Goal: Task Accomplishment & Management: Complete application form

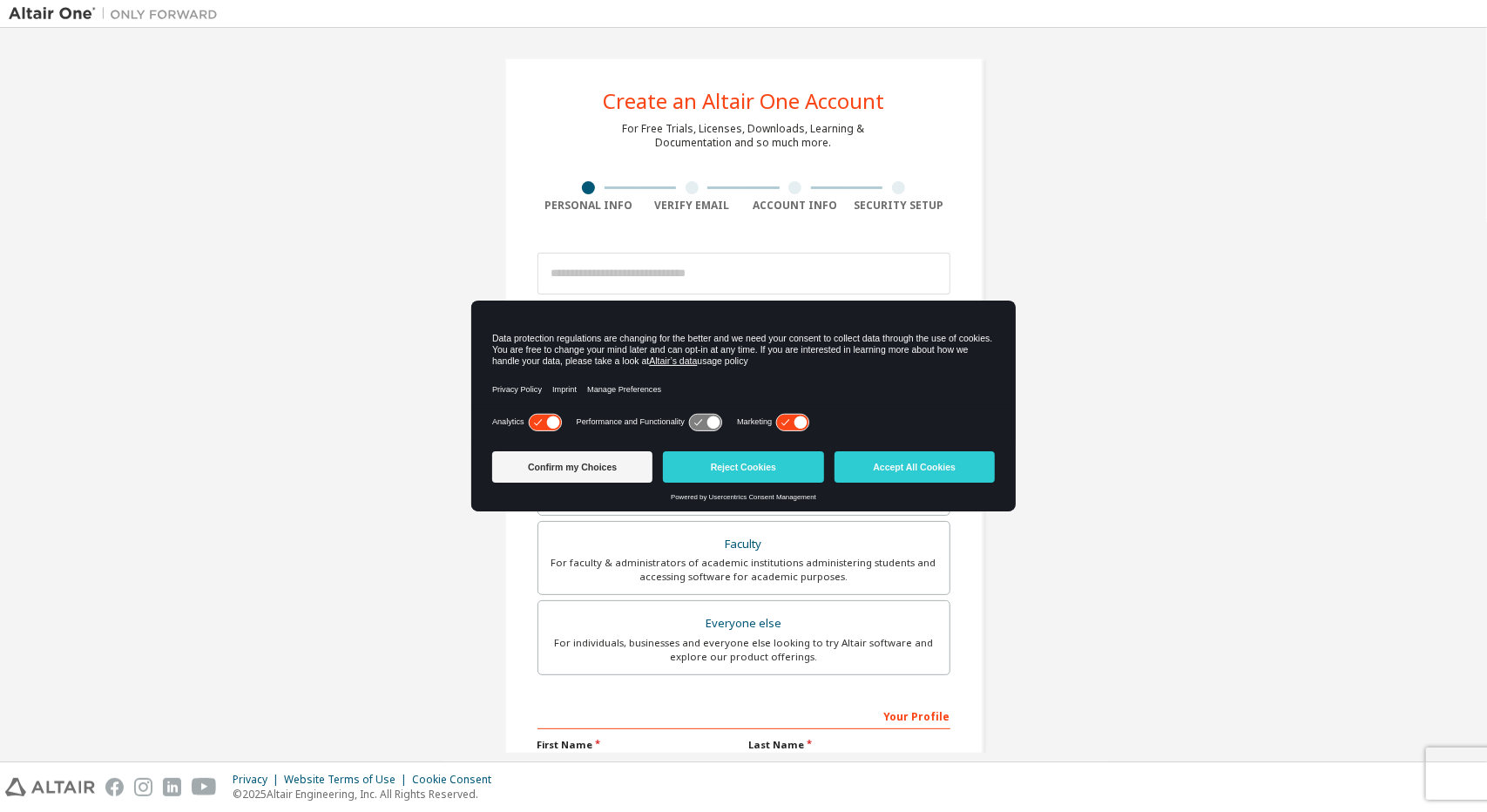
click at [1036, 491] on div "Create an Altair One Account For Free Trials, Licenses, Downloads, Learning & D…" at bounding box center [744, 497] width 1470 height 923
click at [1086, 394] on div "Create an Altair One Account For Free Trials, Licenses, Downloads, Learning & D…" at bounding box center [744, 497] width 1470 height 923
click at [596, 475] on button "Confirm my Choices" at bounding box center [572, 466] width 160 height 31
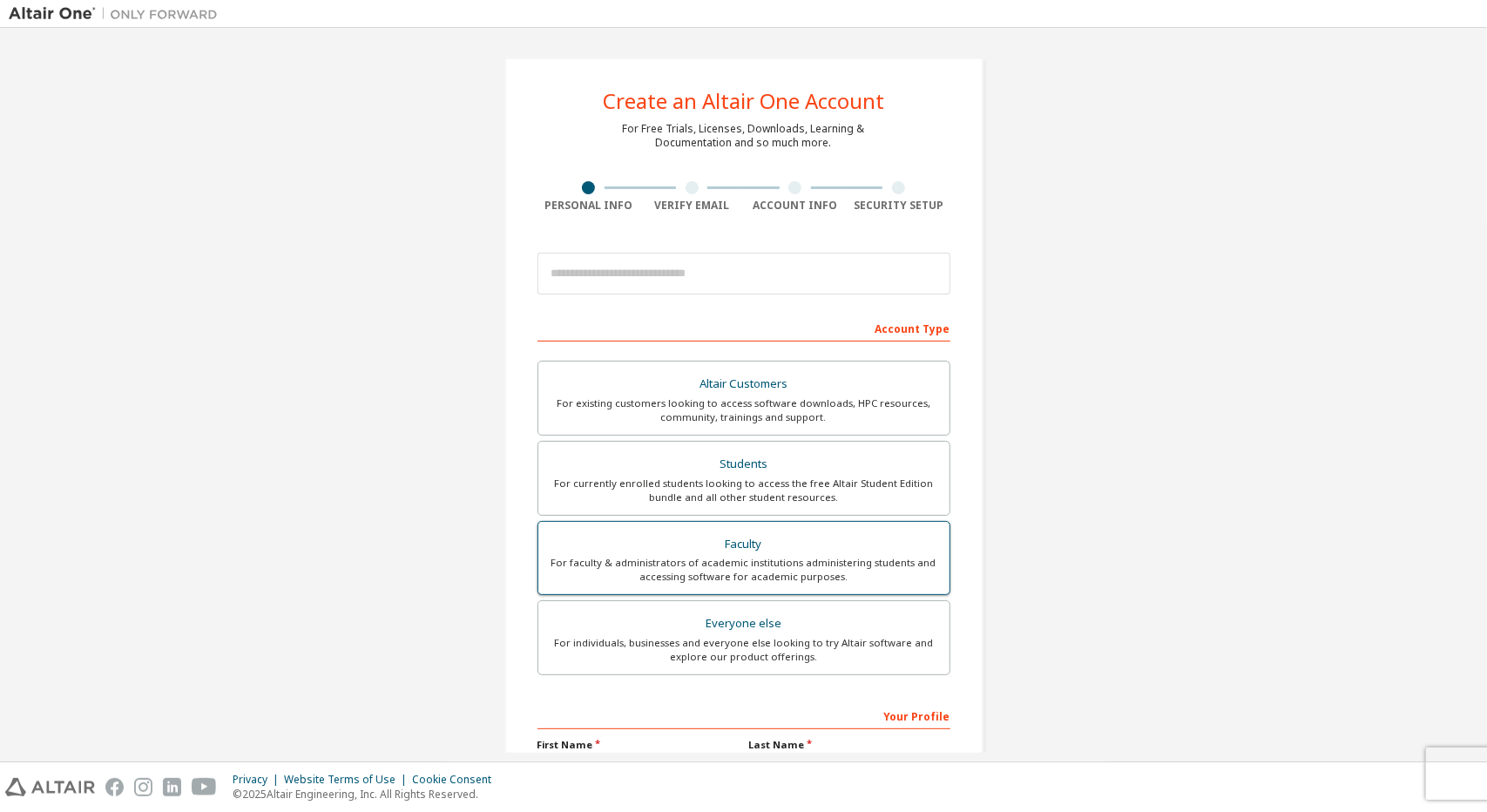
click at [764, 546] on div "Faculty" at bounding box center [744, 544] width 390 height 25
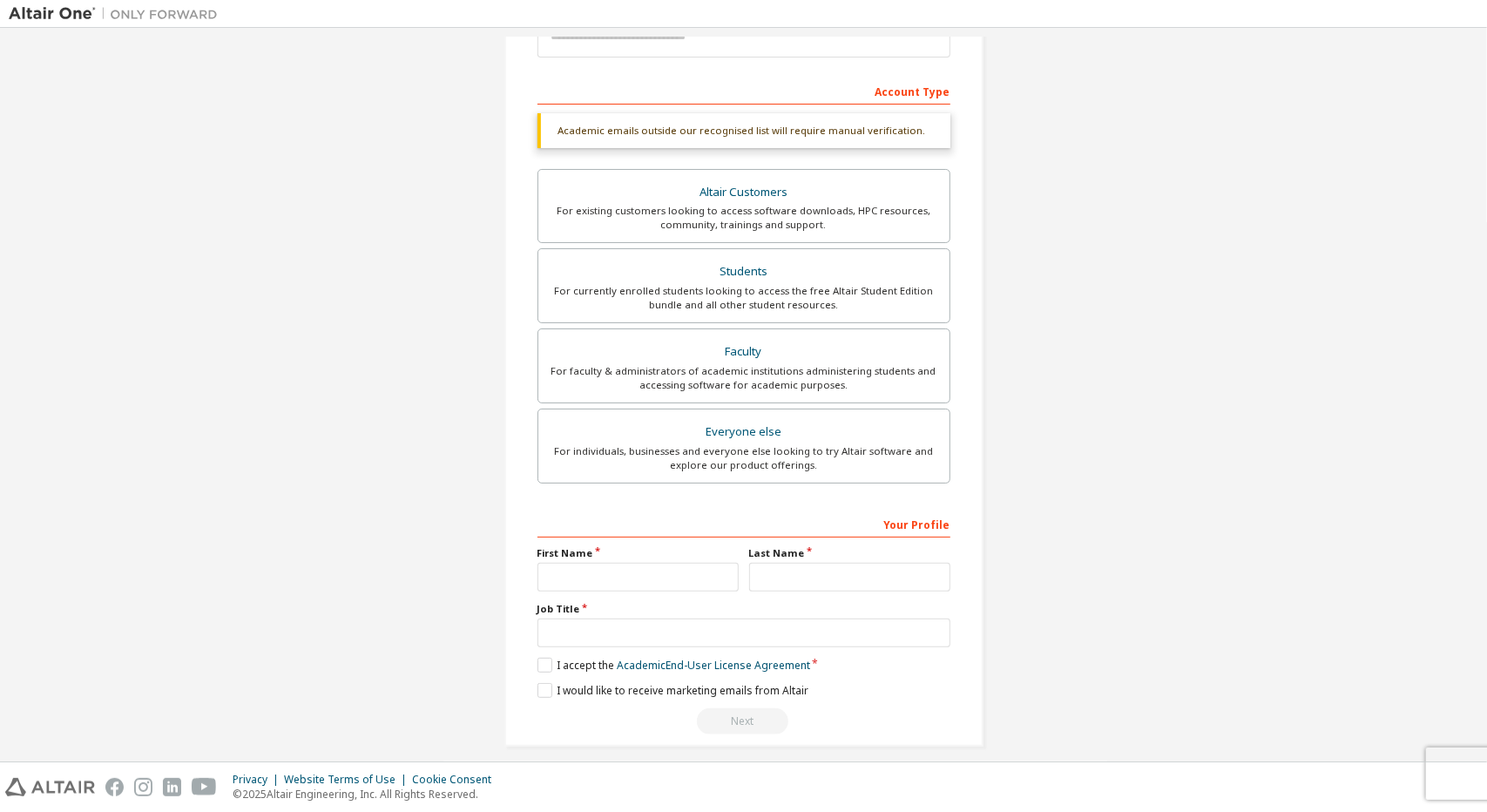
scroll to position [248, 0]
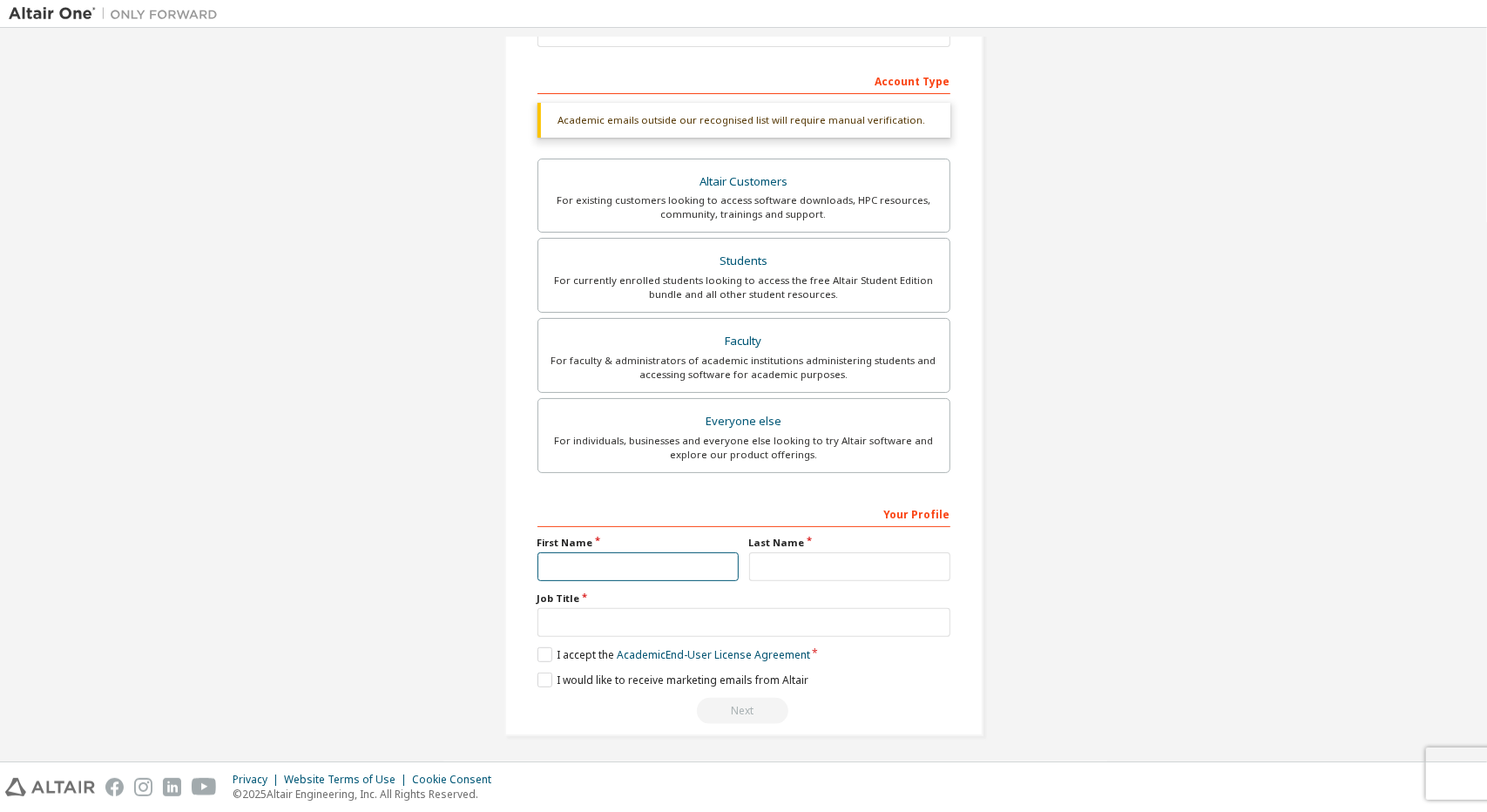
click at [675, 564] on input "text" at bounding box center [638, 566] width 201 height 29
click at [832, 575] on input "text" at bounding box center [849, 566] width 201 height 29
type input "*"
type input "****"
click at [587, 571] on input "text" at bounding box center [638, 566] width 201 height 29
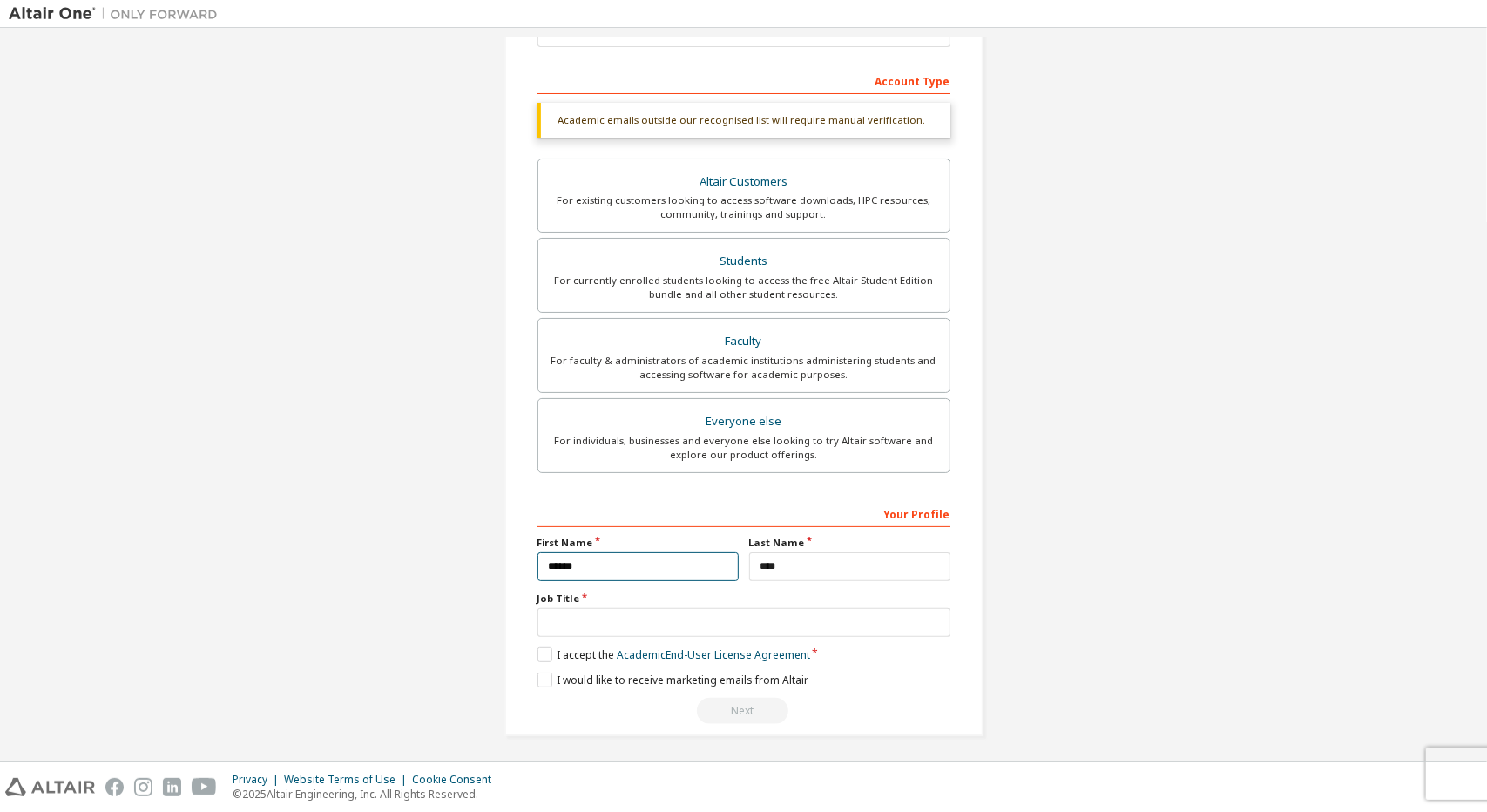
type input "******"
click at [620, 621] on input "text" at bounding box center [744, 622] width 413 height 29
type input "*******"
click at [539, 652] on label "I accept the Academic End-User License Agreement" at bounding box center [674, 655] width 273 height 15
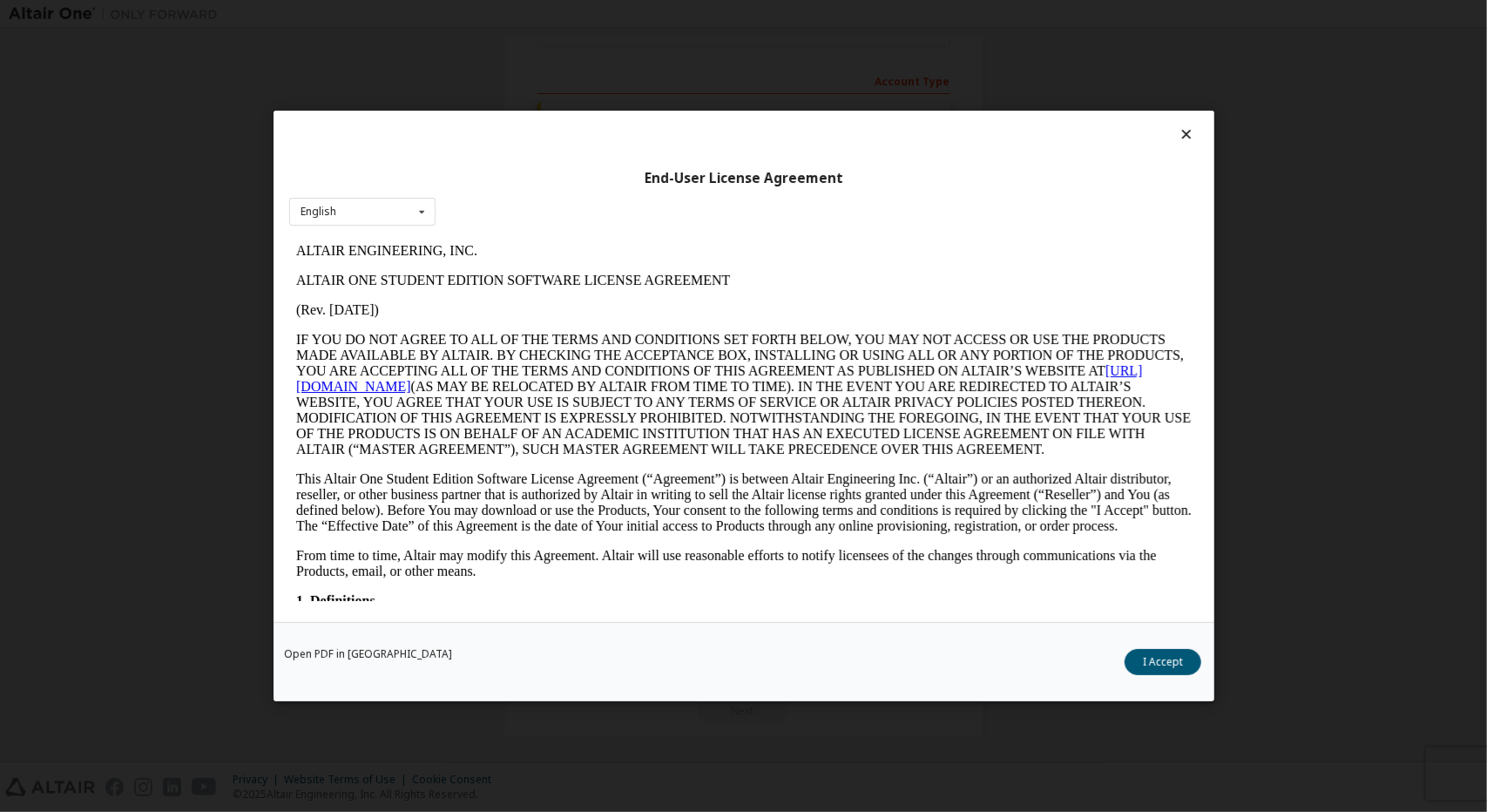
scroll to position [0, 0]
click at [1172, 664] on button "I Accept" at bounding box center [1163, 661] width 76 height 26
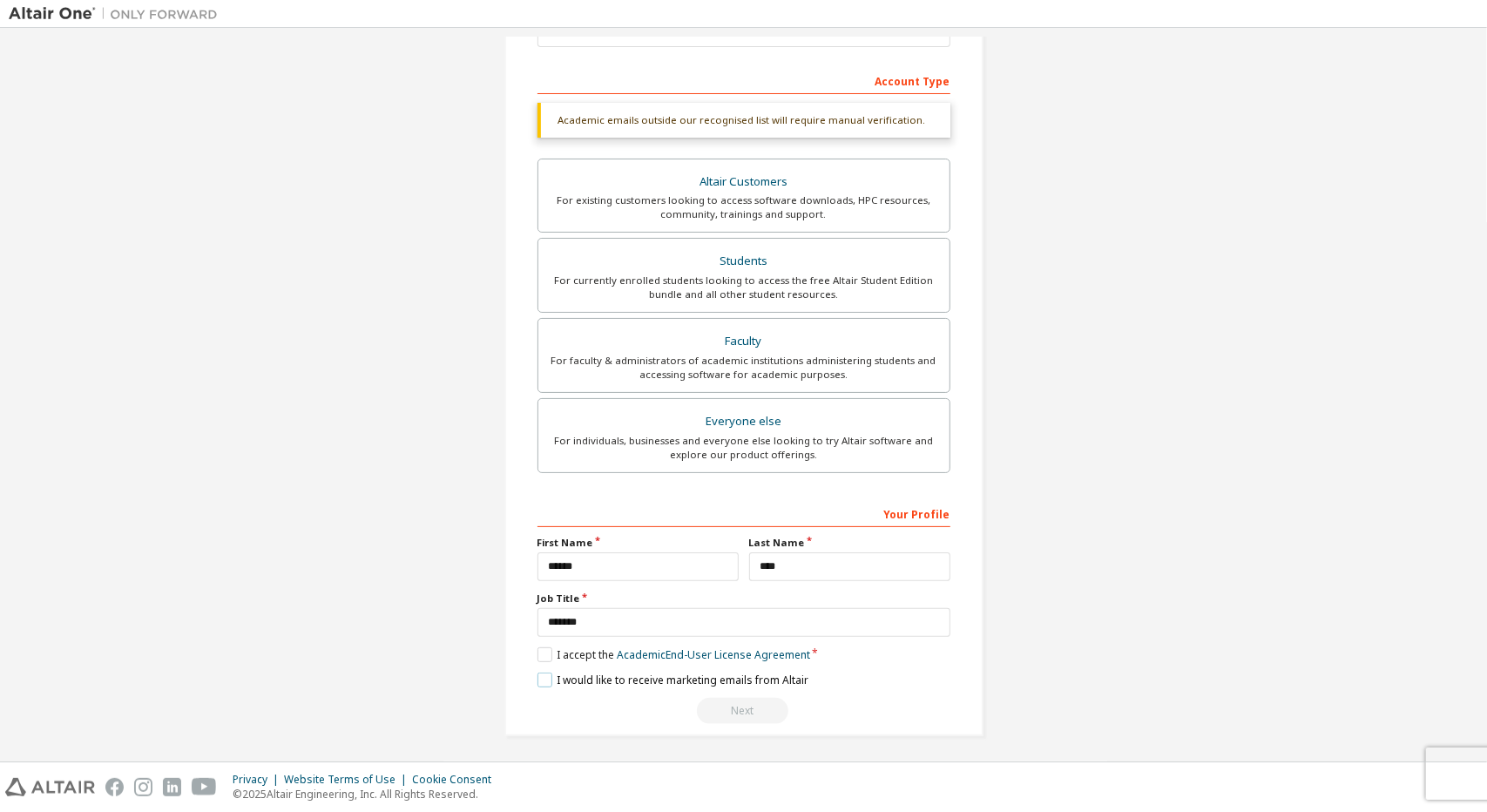
click at [538, 673] on label "I would like to receive marketing emails from Altair" at bounding box center [673, 680] width 271 height 15
click at [734, 707] on div "Next" at bounding box center [744, 710] width 413 height 26
click at [791, 338] on div "Faculty" at bounding box center [744, 341] width 390 height 25
click at [758, 705] on div "Next" at bounding box center [744, 710] width 413 height 26
click at [679, 619] on input "*******" at bounding box center [744, 622] width 413 height 29
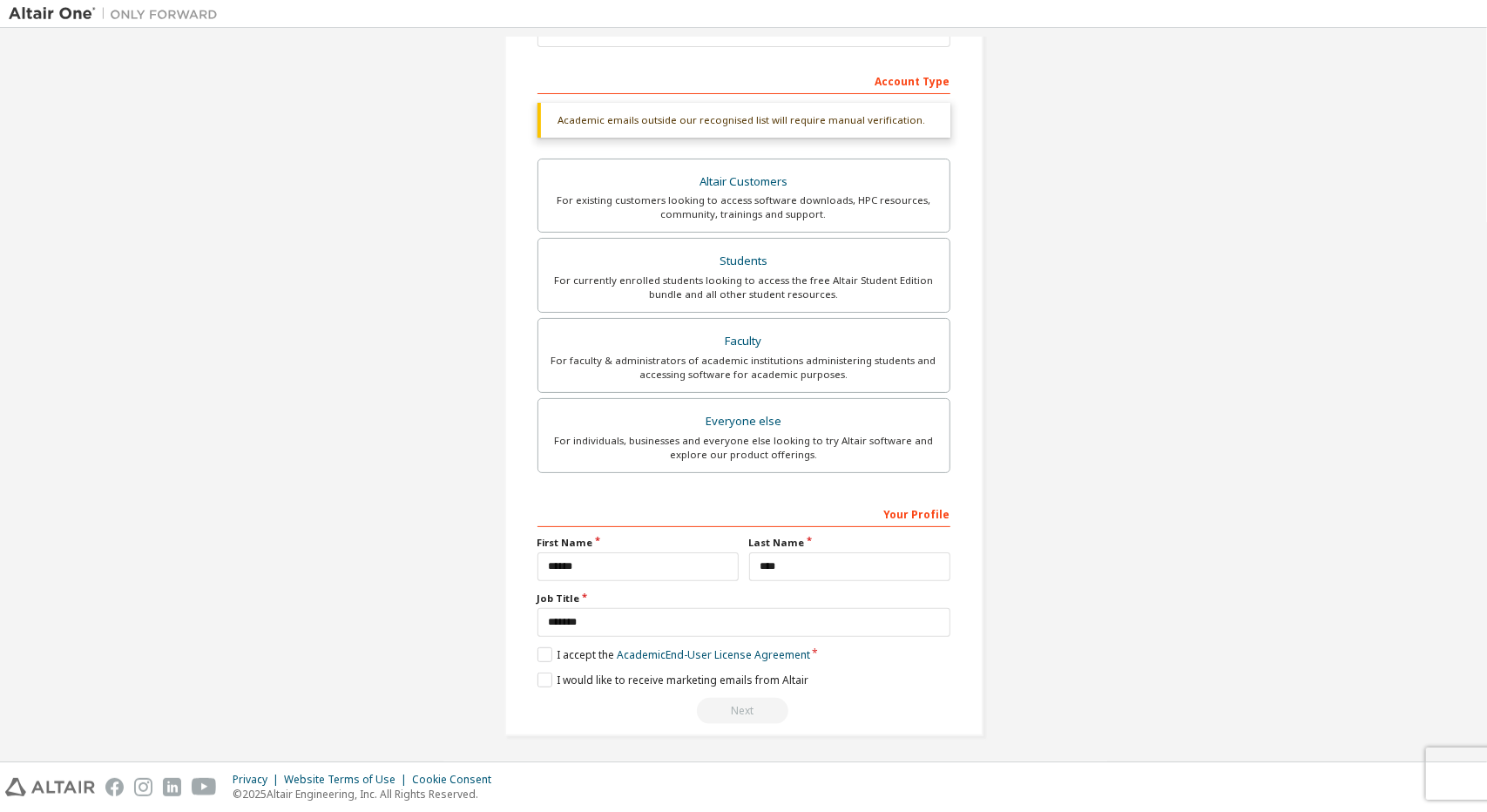
click at [732, 707] on div "Next" at bounding box center [744, 710] width 413 height 26
click at [752, 651] on link "Academic End-User License Agreement" at bounding box center [713, 655] width 194 height 15
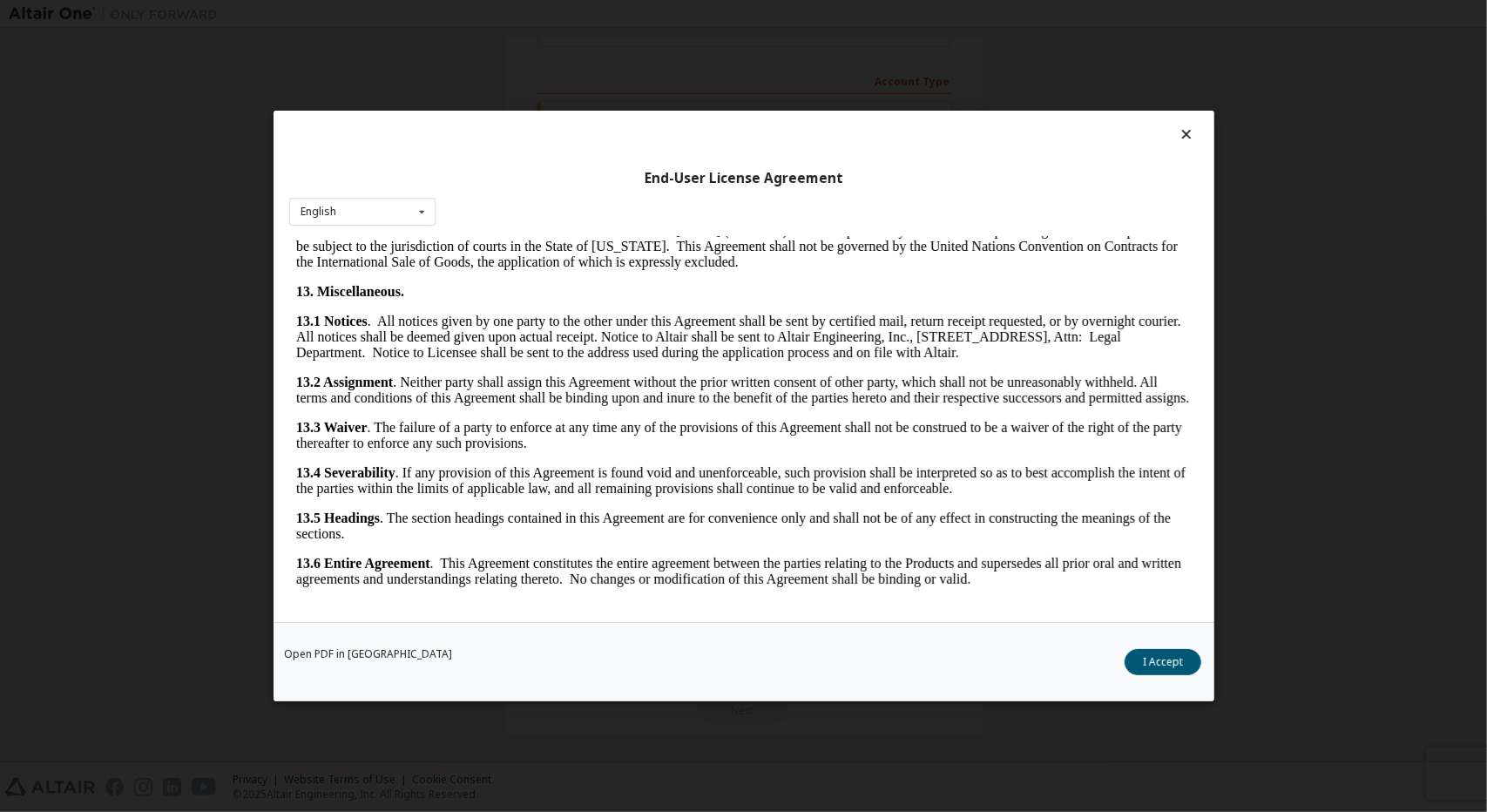
scroll to position [3859, 0]
click at [1150, 652] on button "I Accept" at bounding box center [1163, 661] width 76 height 26
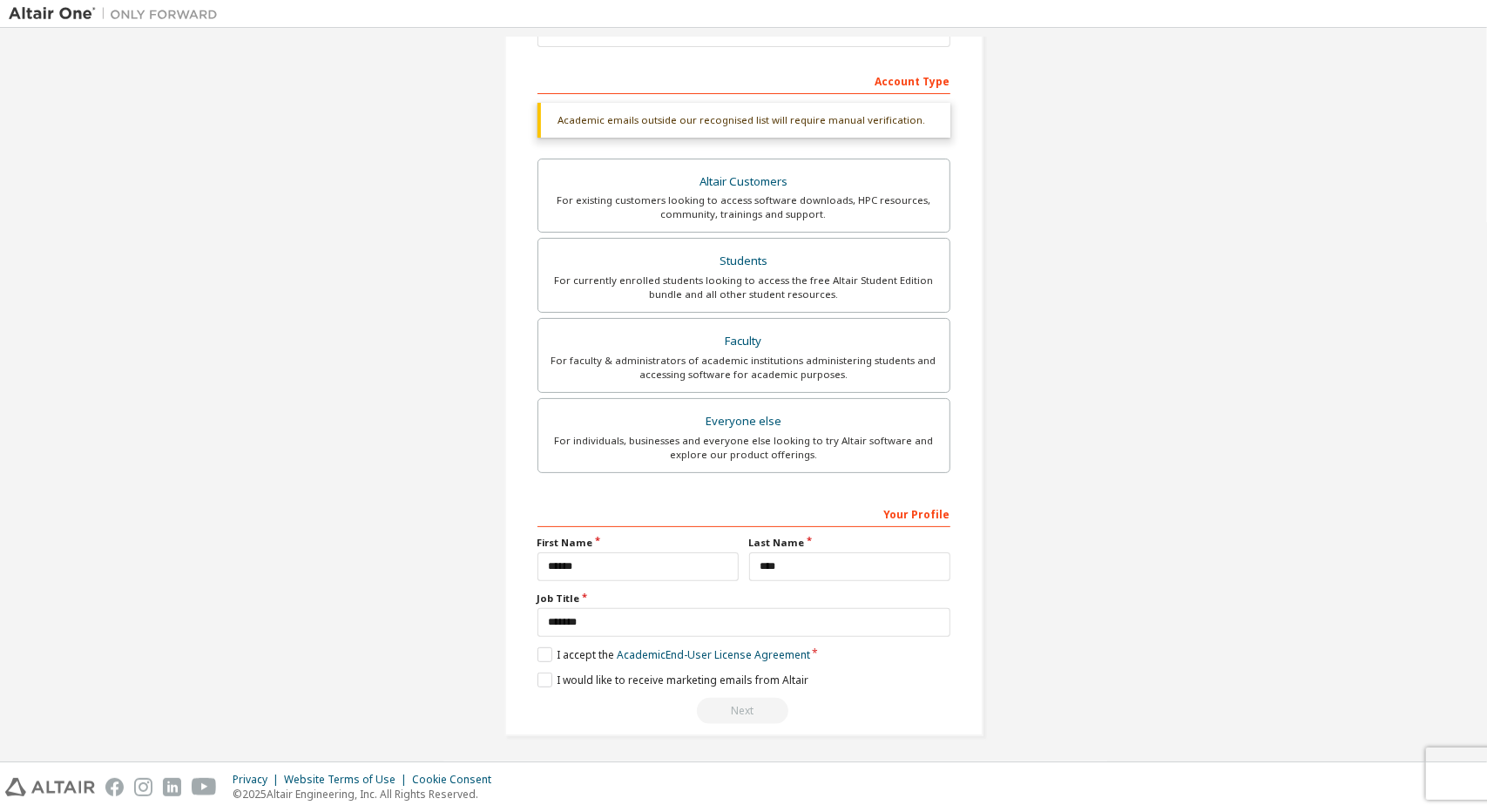
click at [751, 700] on div "Next" at bounding box center [744, 710] width 413 height 26
click at [749, 702] on div "Next" at bounding box center [744, 710] width 413 height 26
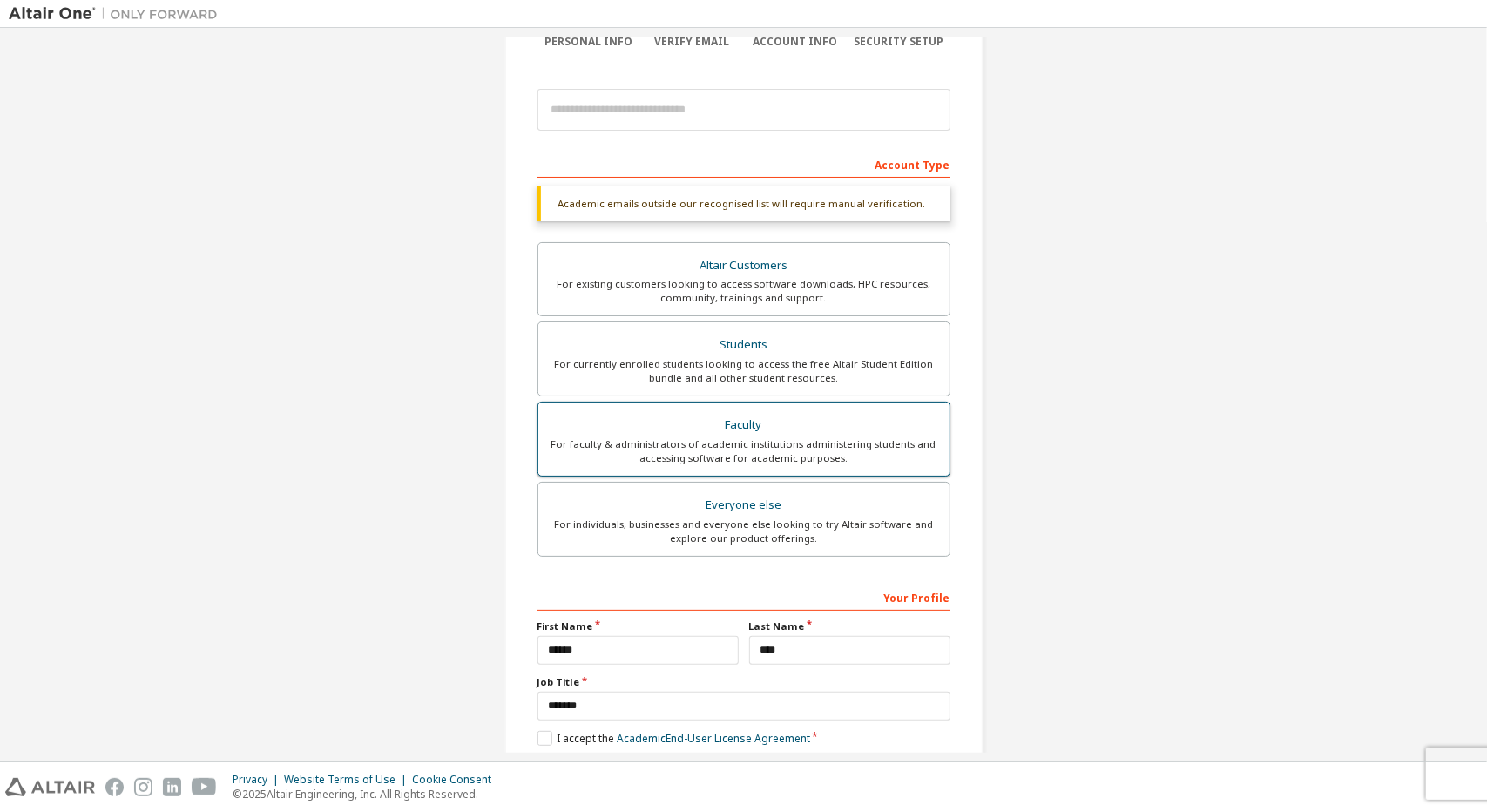
scroll to position [0, 0]
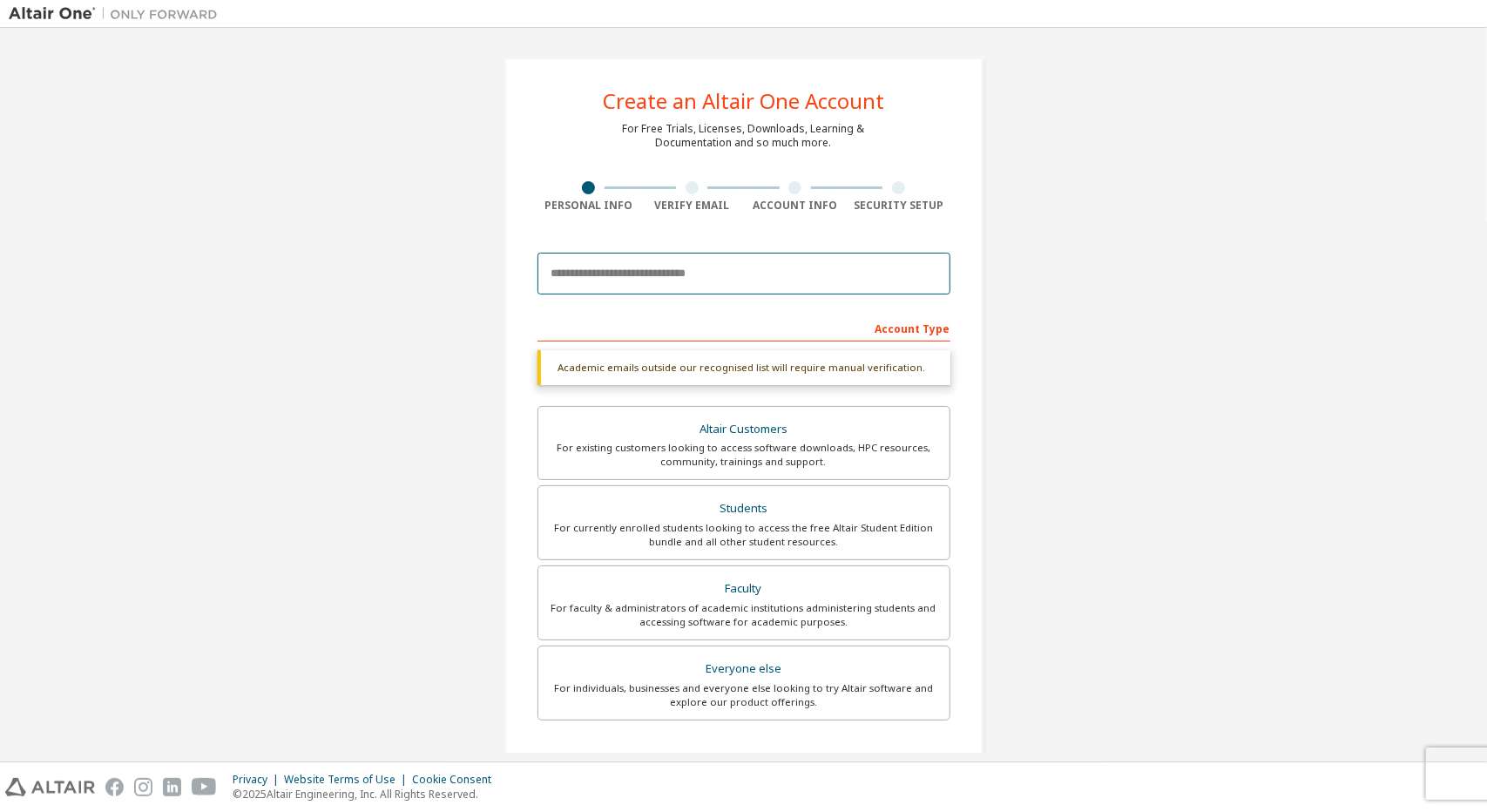
click at [754, 262] on input "email" at bounding box center [744, 274] width 413 height 42
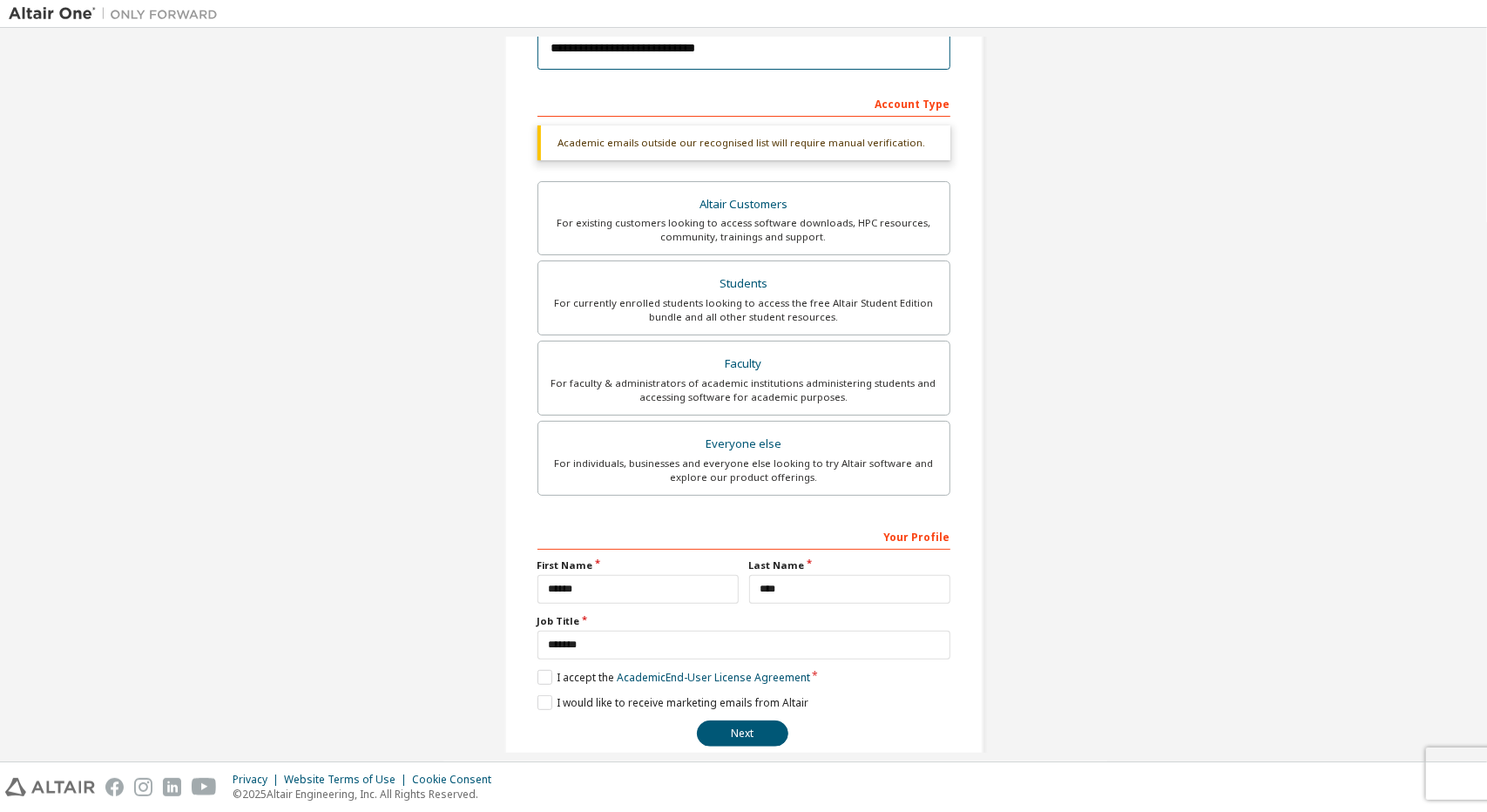
scroll to position [248, 0]
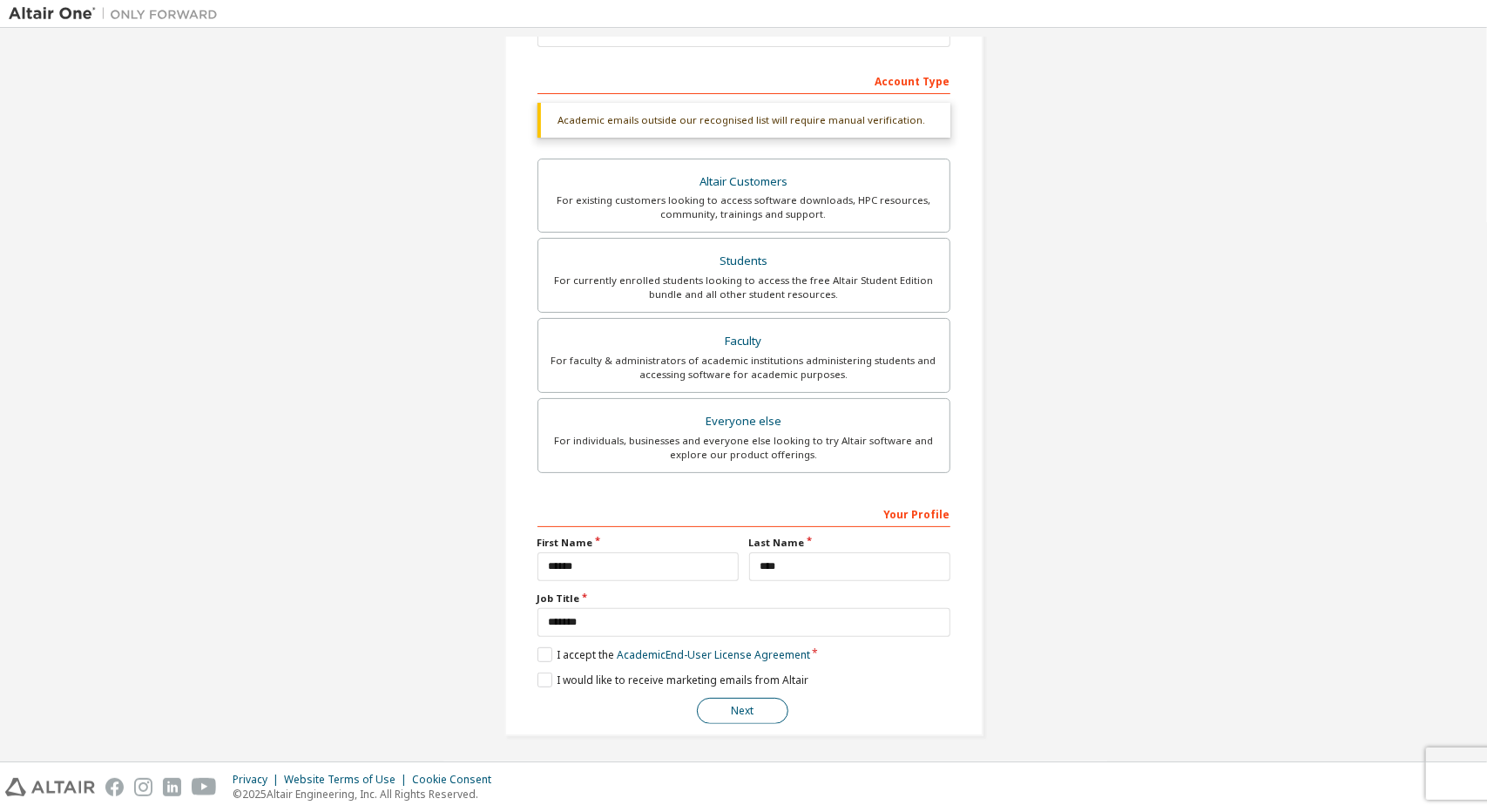
click at [733, 714] on button "Next" at bounding box center [743, 710] width 92 height 26
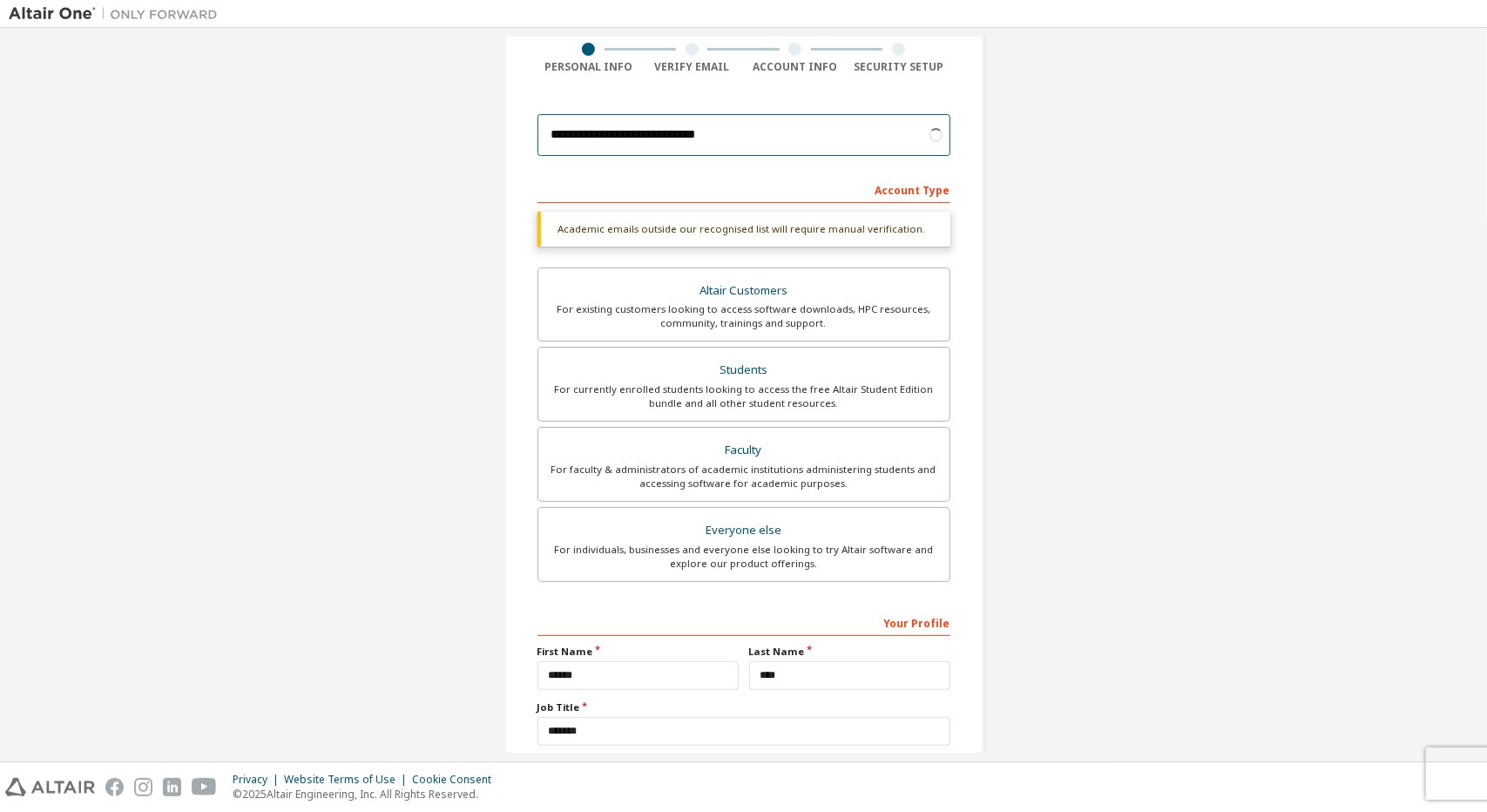
scroll to position [0, 0]
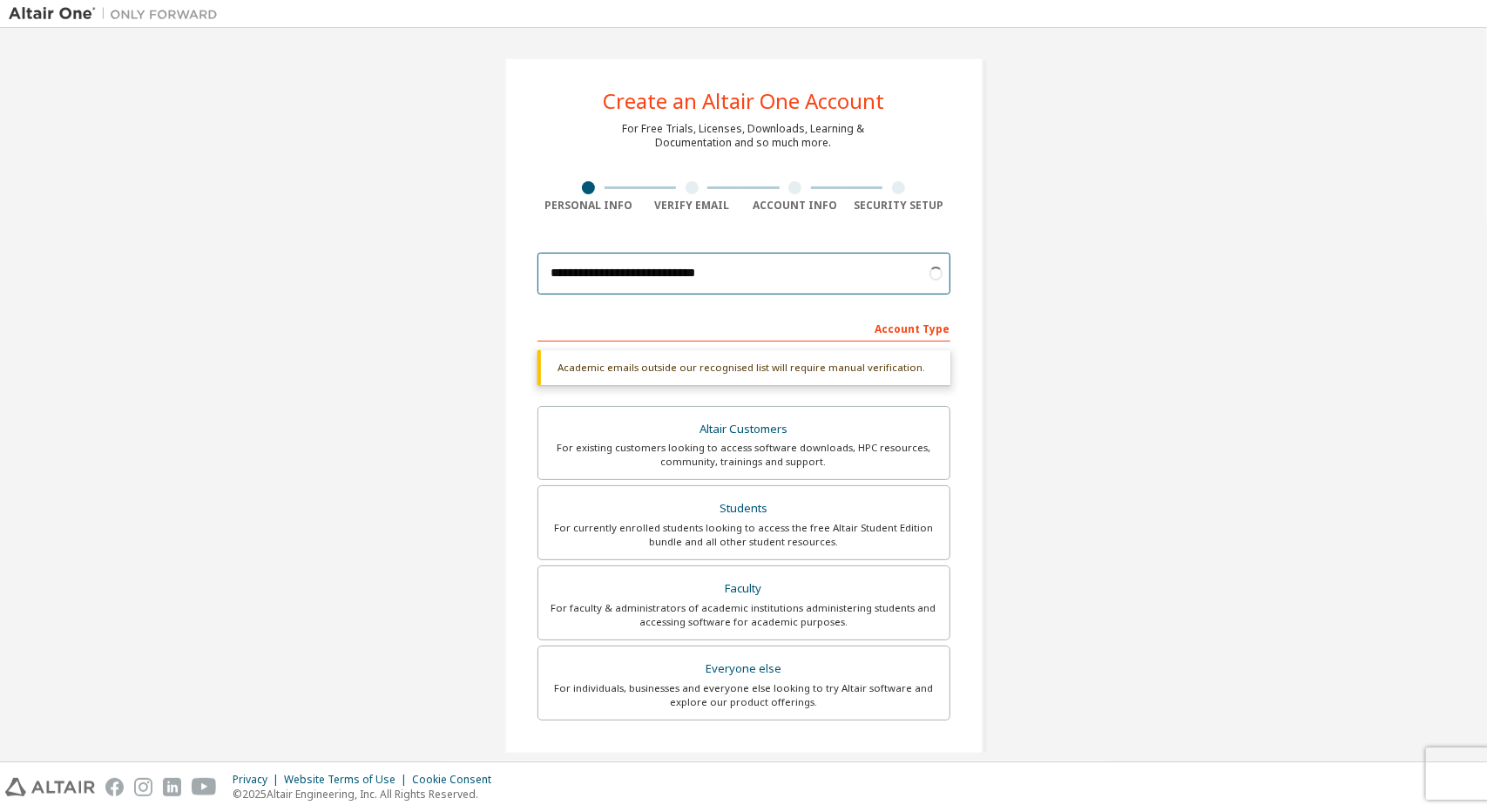
click at [839, 281] on input "**********" at bounding box center [744, 274] width 413 height 42
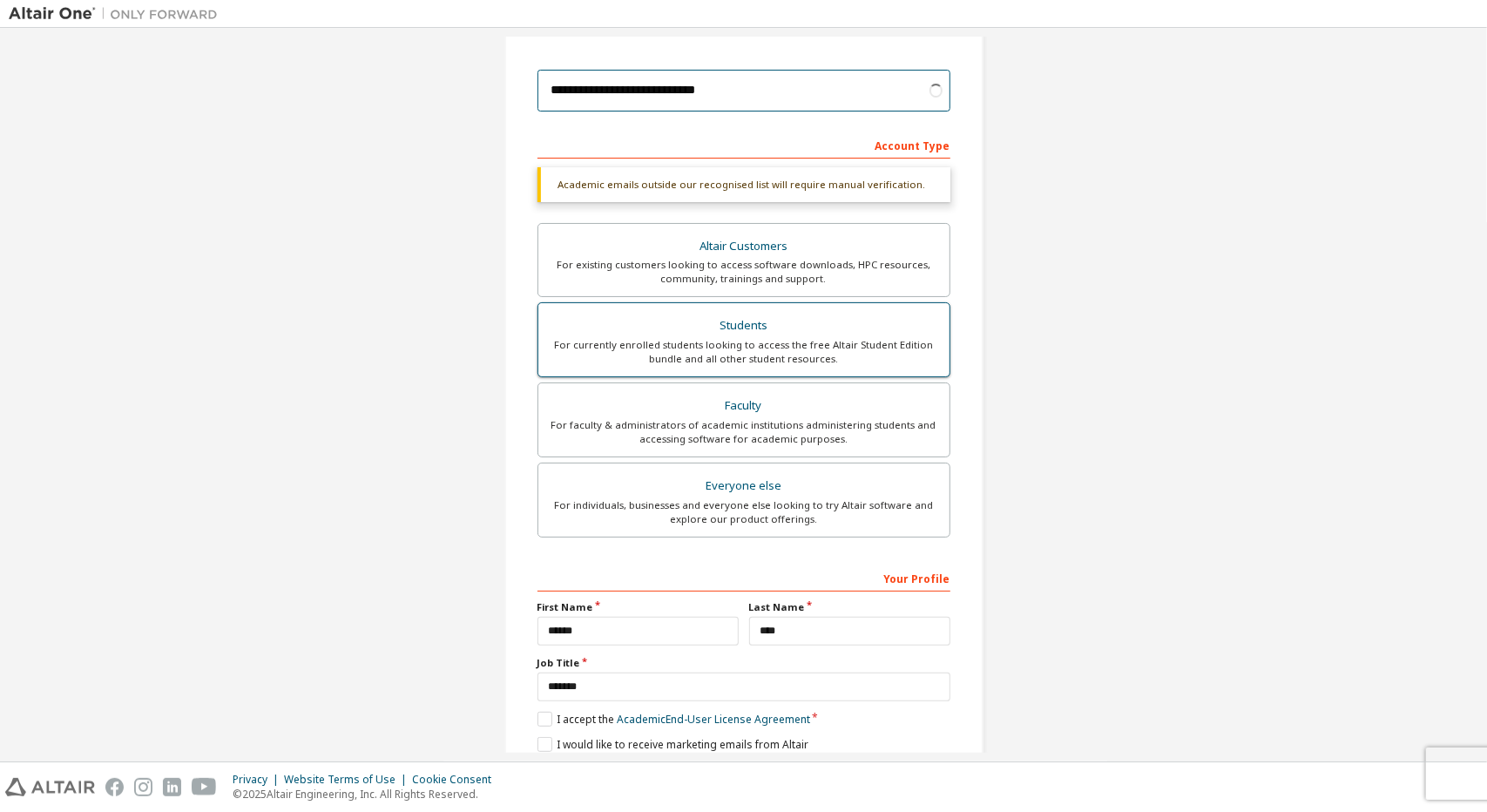
scroll to position [248, 0]
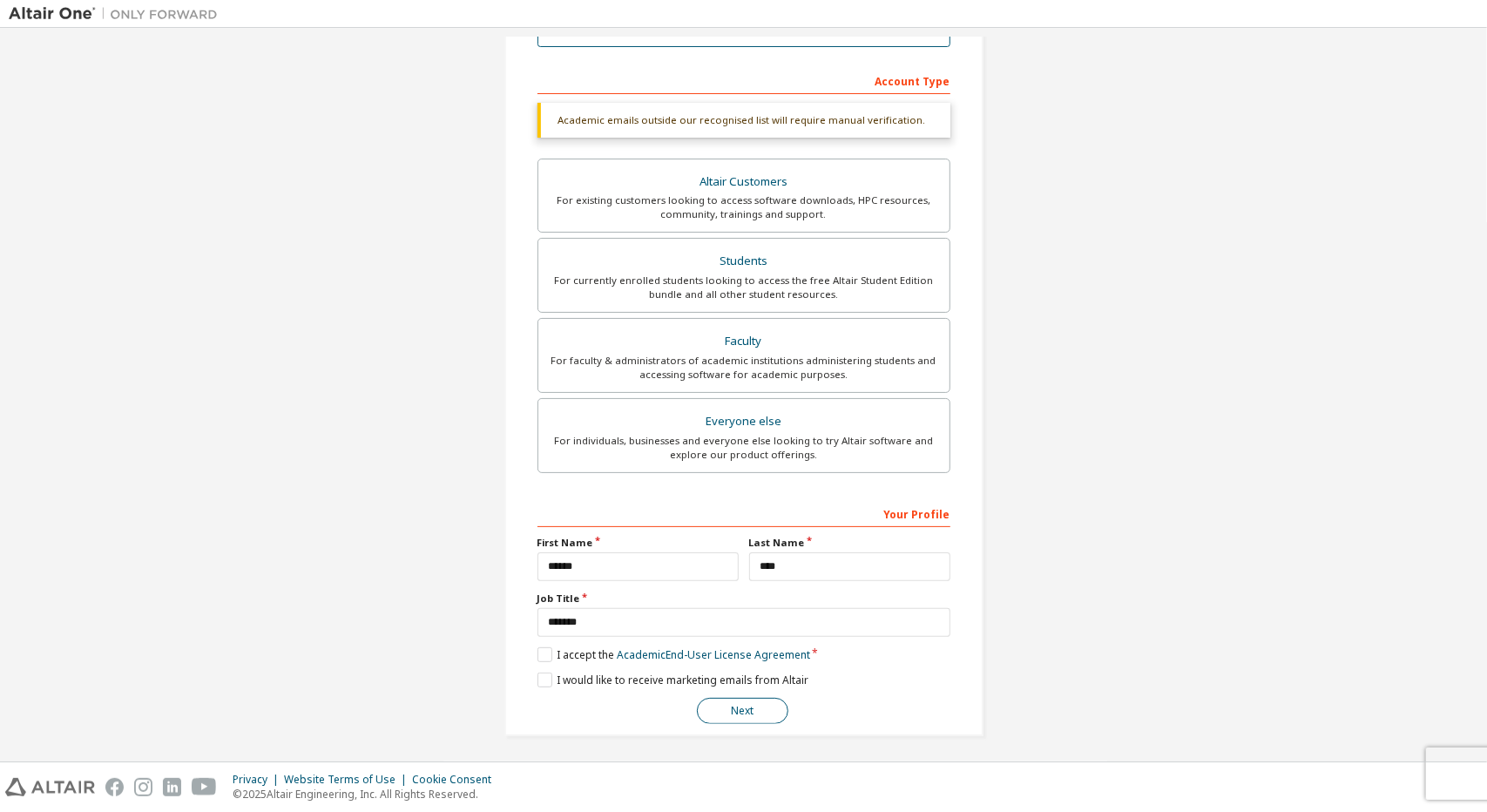
type input "**********"
click at [741, 714] on button "Next" at bounding box center [743, 710] width 92 height 26
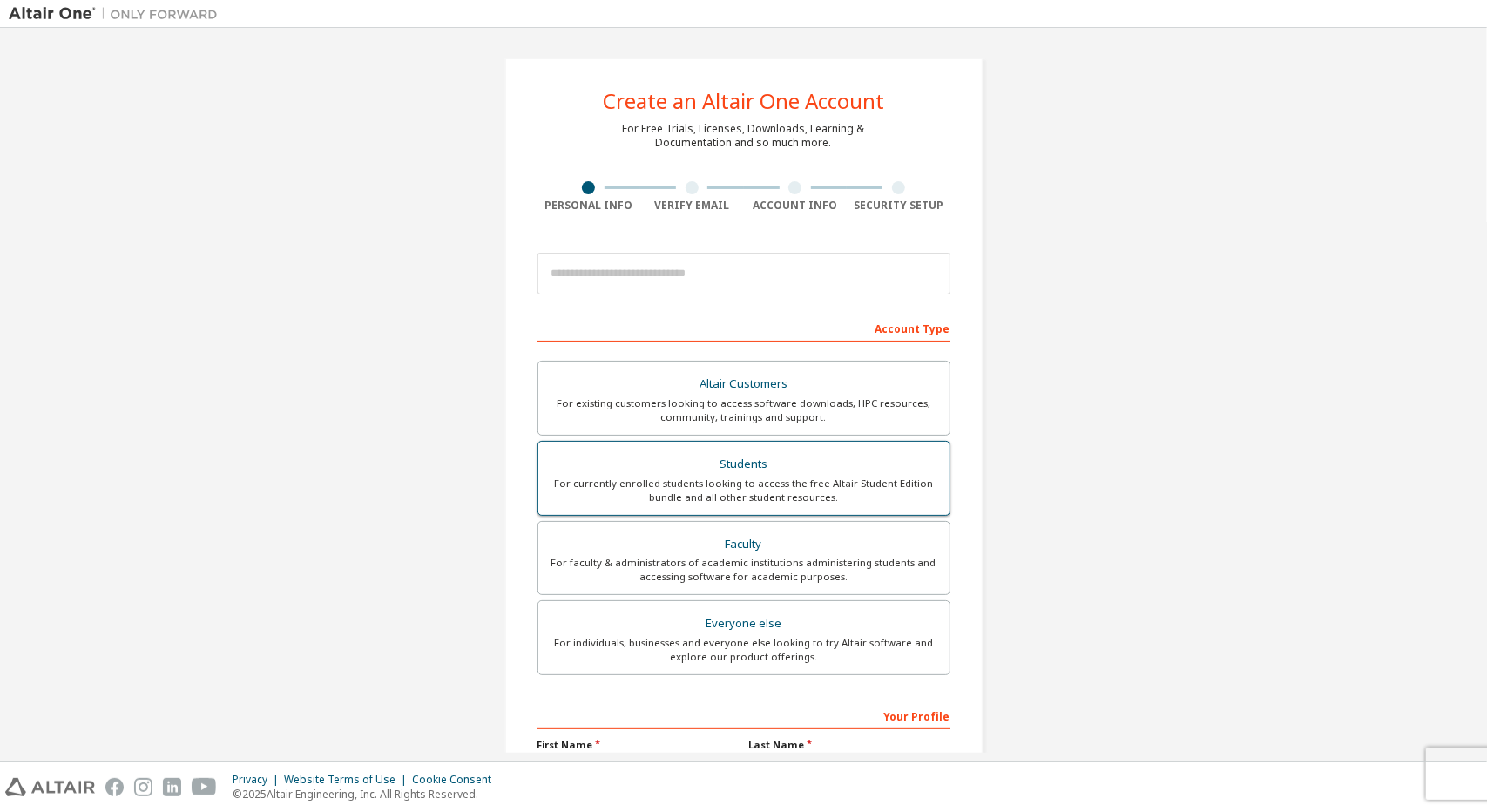
click at [709, 462] on div "Students" at bounding box center [744, 464] width 390 height 25
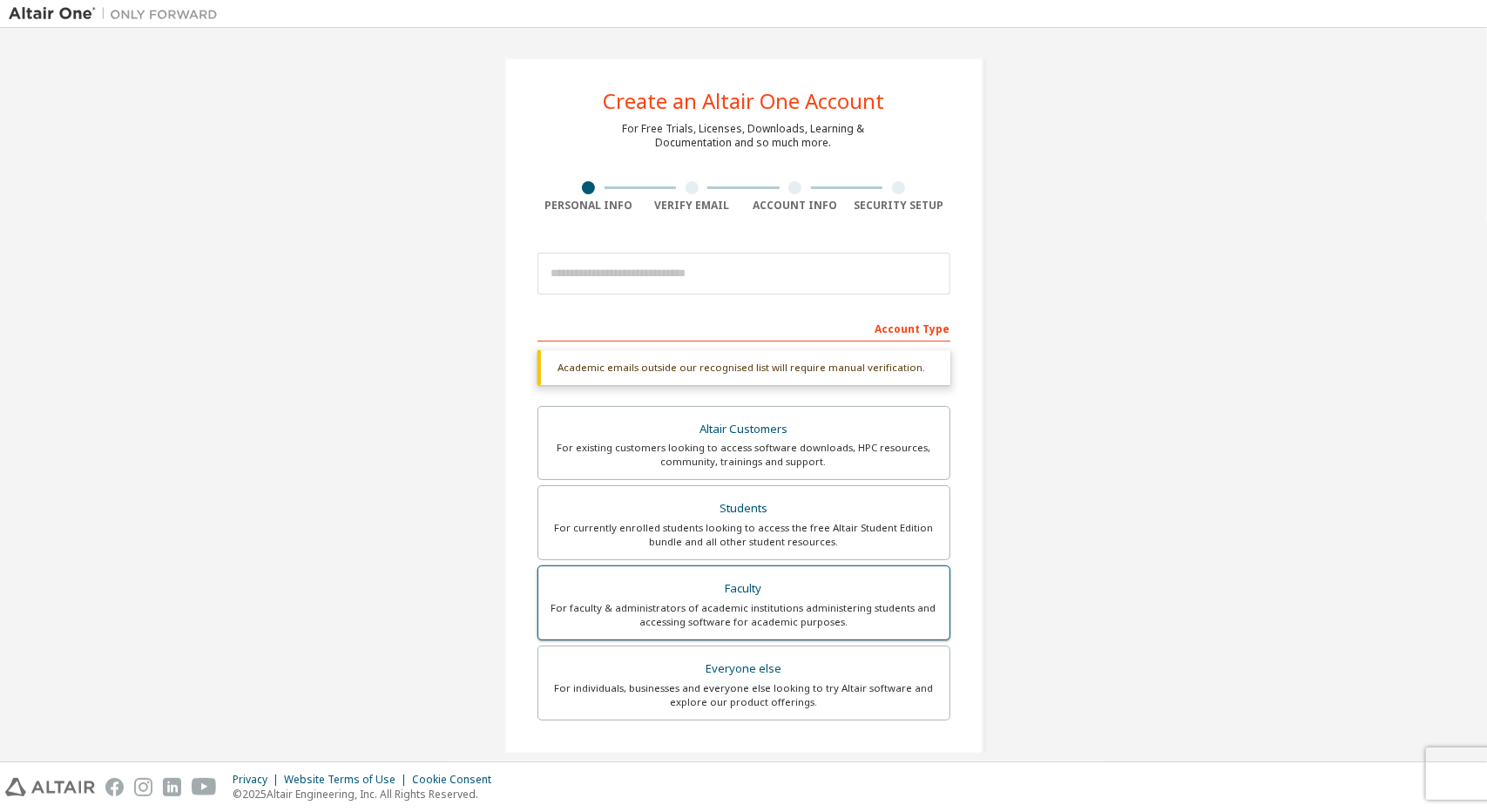
click at [733, 590] on div "Faculty" at bounding box center [744, 589] width 390 height 25
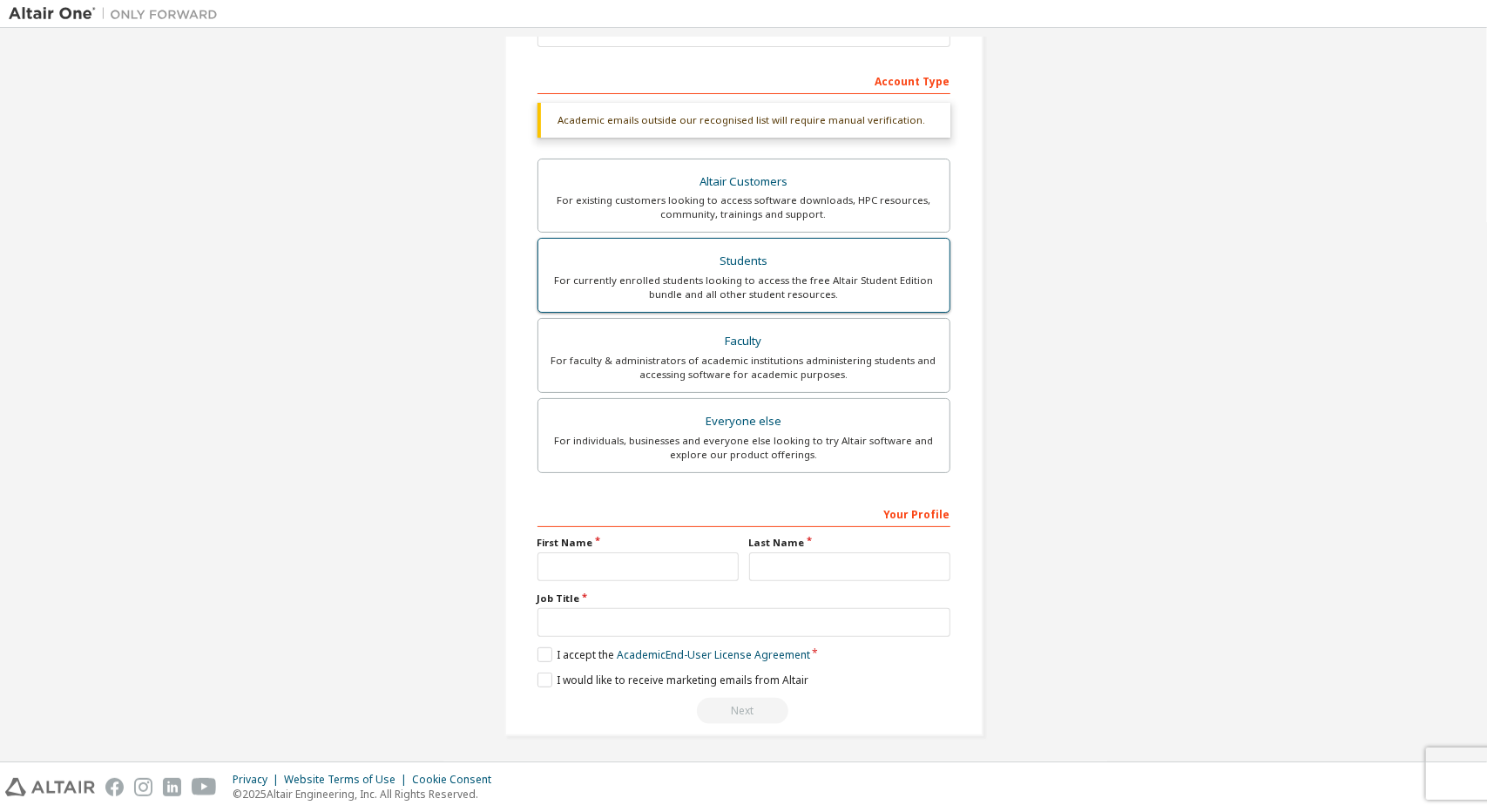
click at [753, 298] on div "For currently enrolled students looking to access the free Altair Student Editi…" at bounding box center [744, 287] width 390 height 28
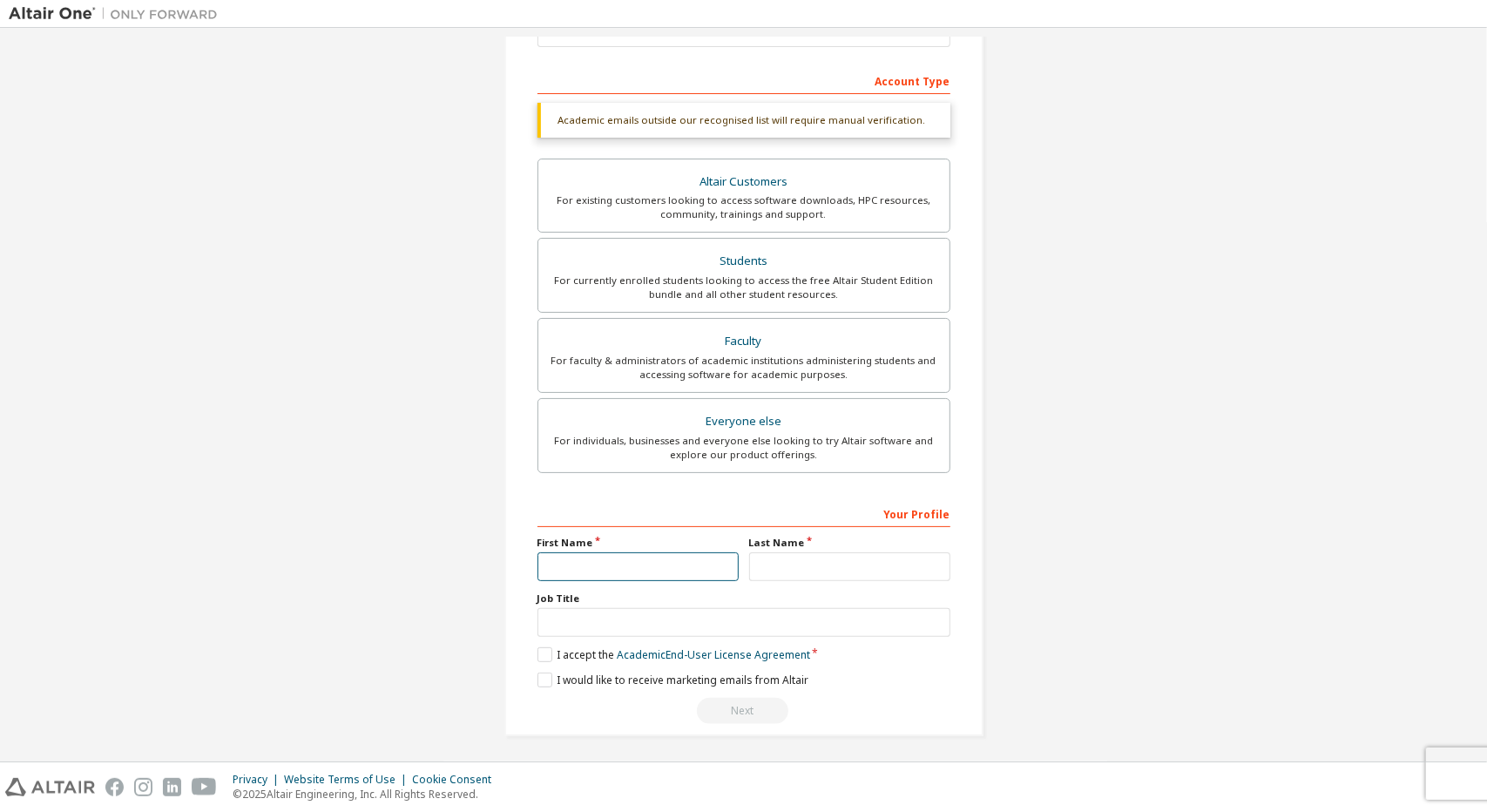
click at [640, 552] on input "text" at bounding box center [638, 566] width 201 height 29
type input "******"
click at [757, 571] on input "text" at bounding box center [849, 566] width 201 height 29
type input "****"
click at [645, 612] on input "text" at bounding box center [744, 622] width 413 height 29
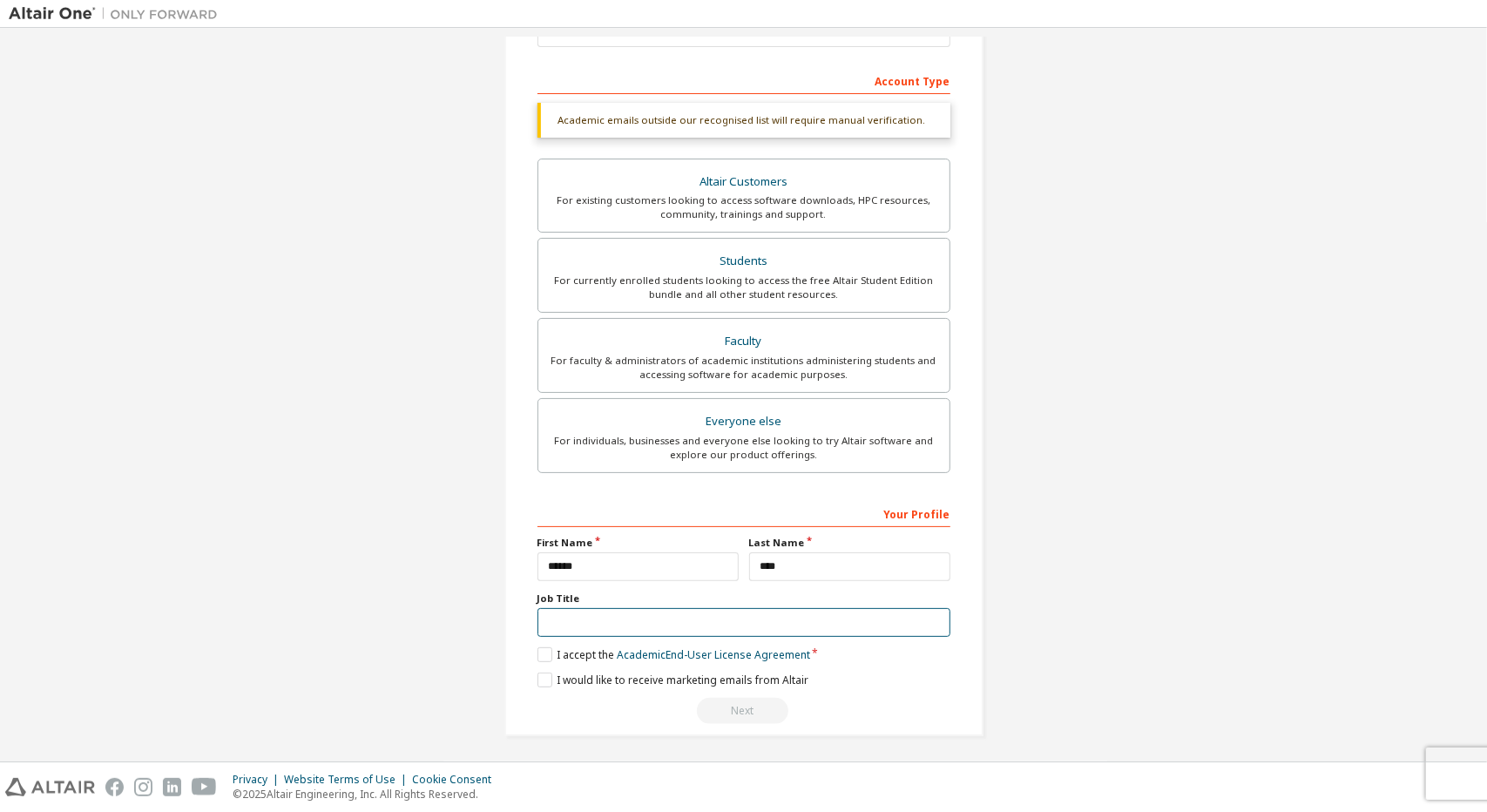
type input "*******"
click at [545, 650] on label "I accept the Academic End-User License Agreement" at bounding box center [674, 655] width 273 height 15
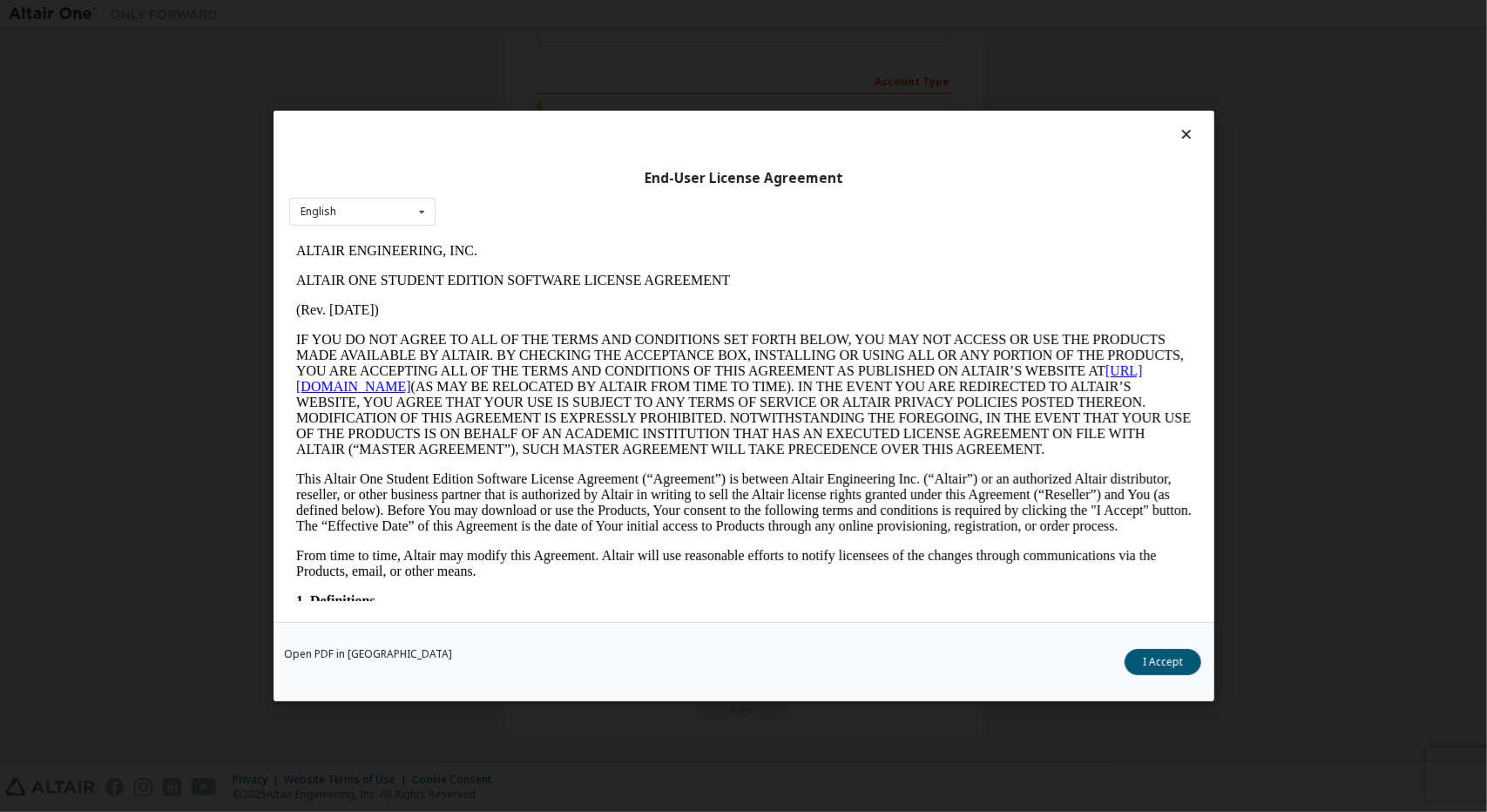
scroll to position [0, 0]
click at [1153, 666] on button "I Accept" at bounding box center [1163, 661] width 76 height 26
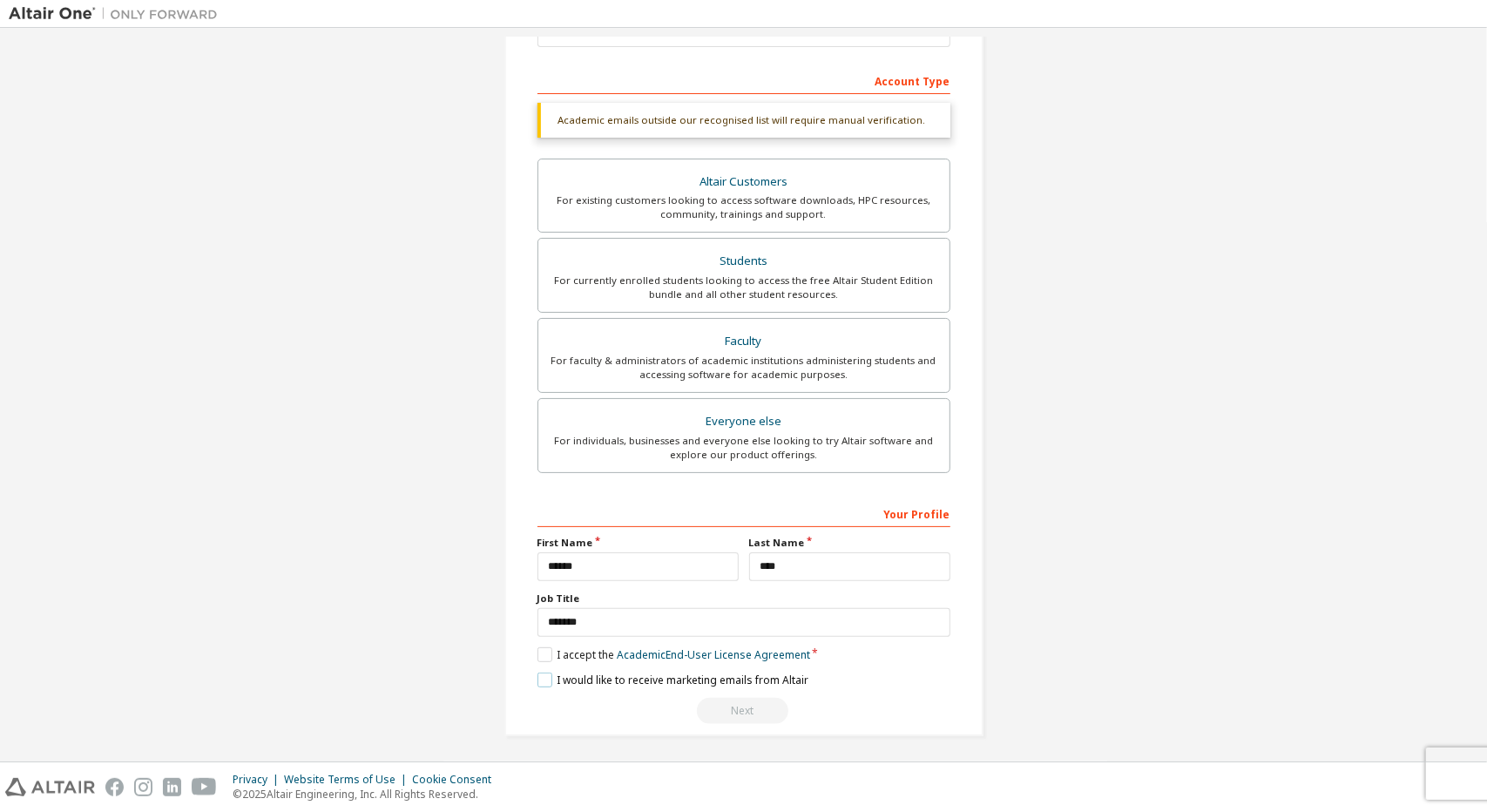
click at [540, 673] on label "I would like to receive marketing emails from Altair" at bounding box center [673, 680] width 271 height 15
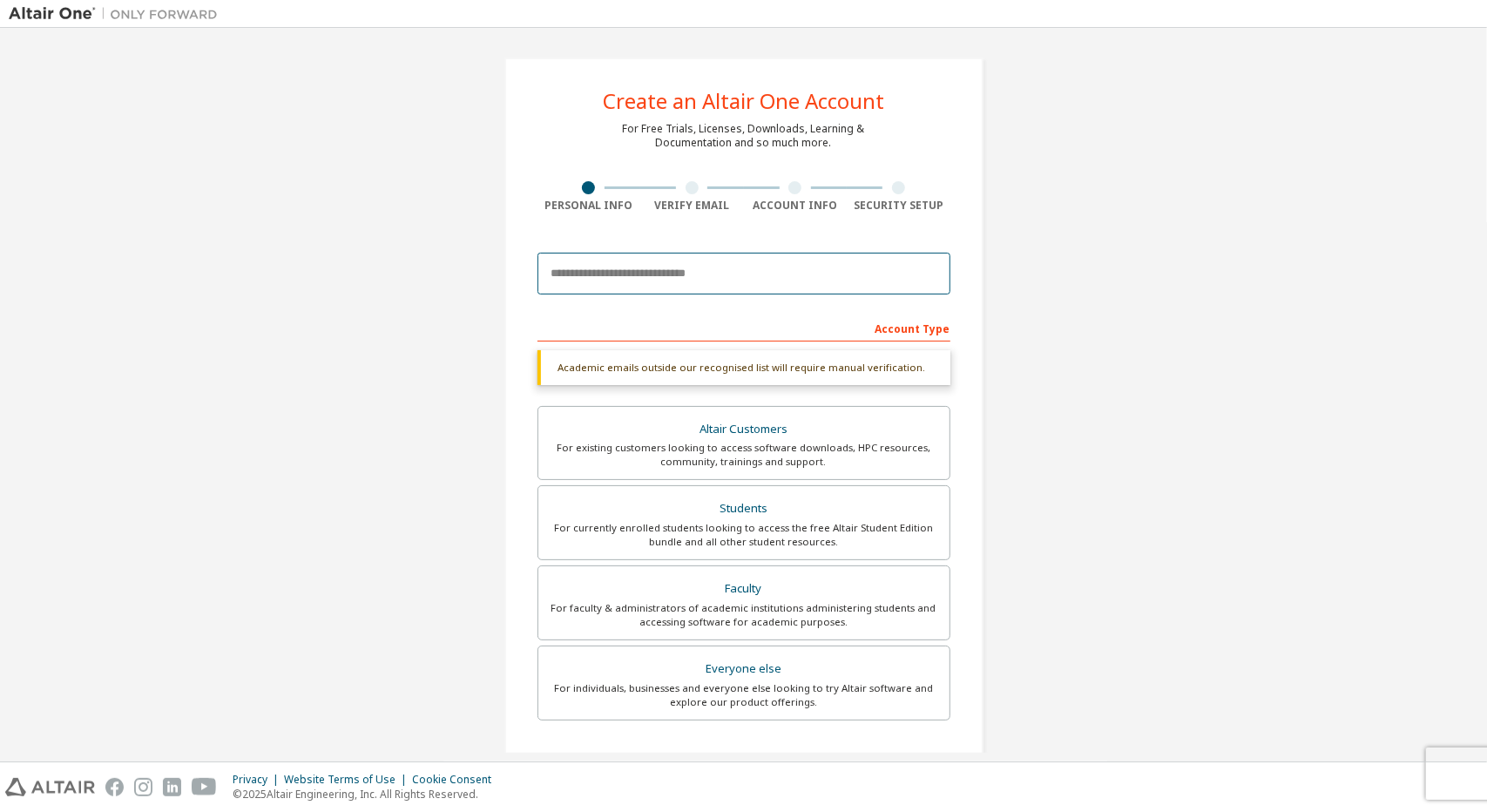
click at [657, 266] on input "email" at bounding box center [744, 274] width 413 height 42
paste input "**********"
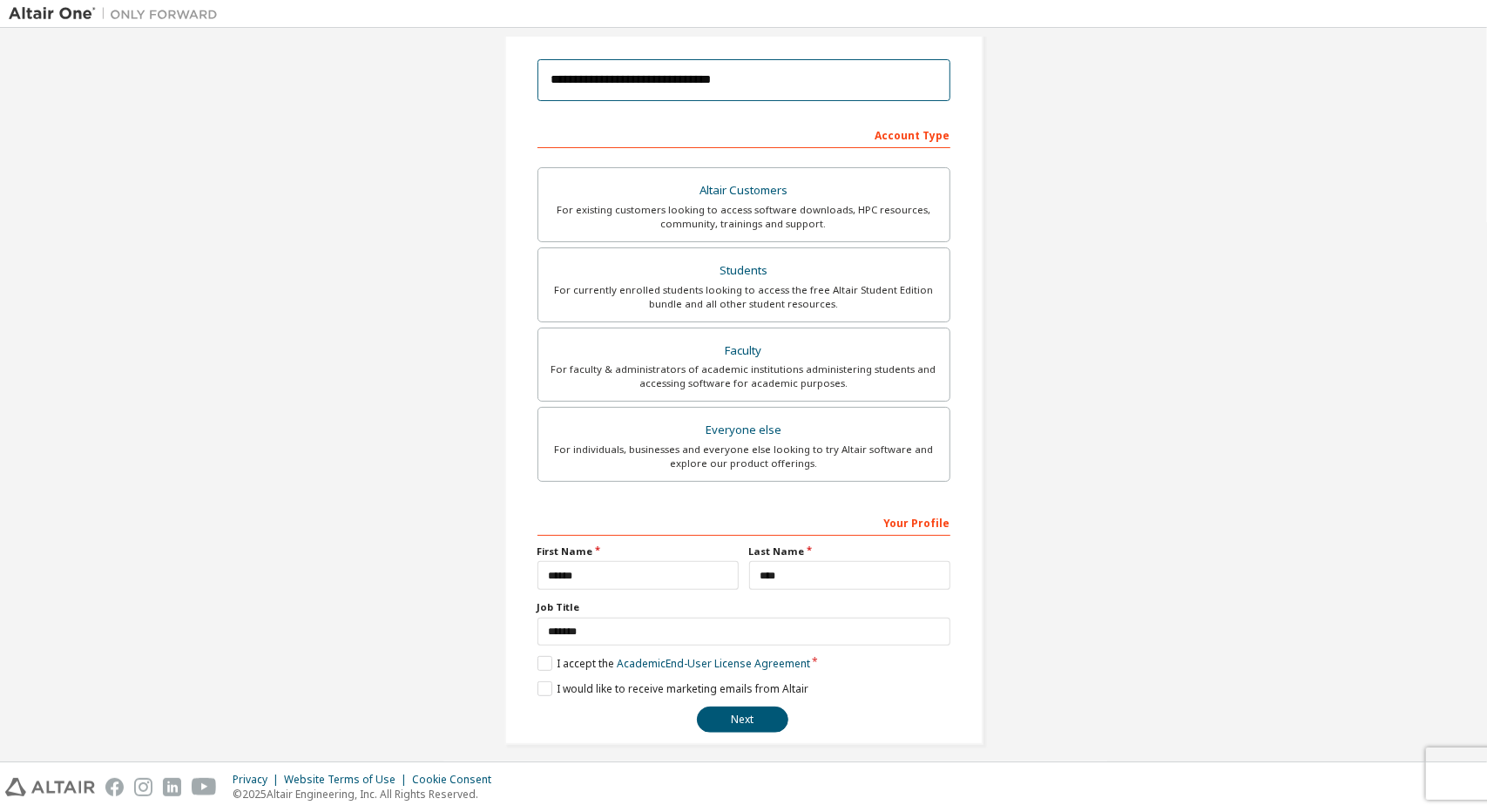
scroll to position [202, 0]
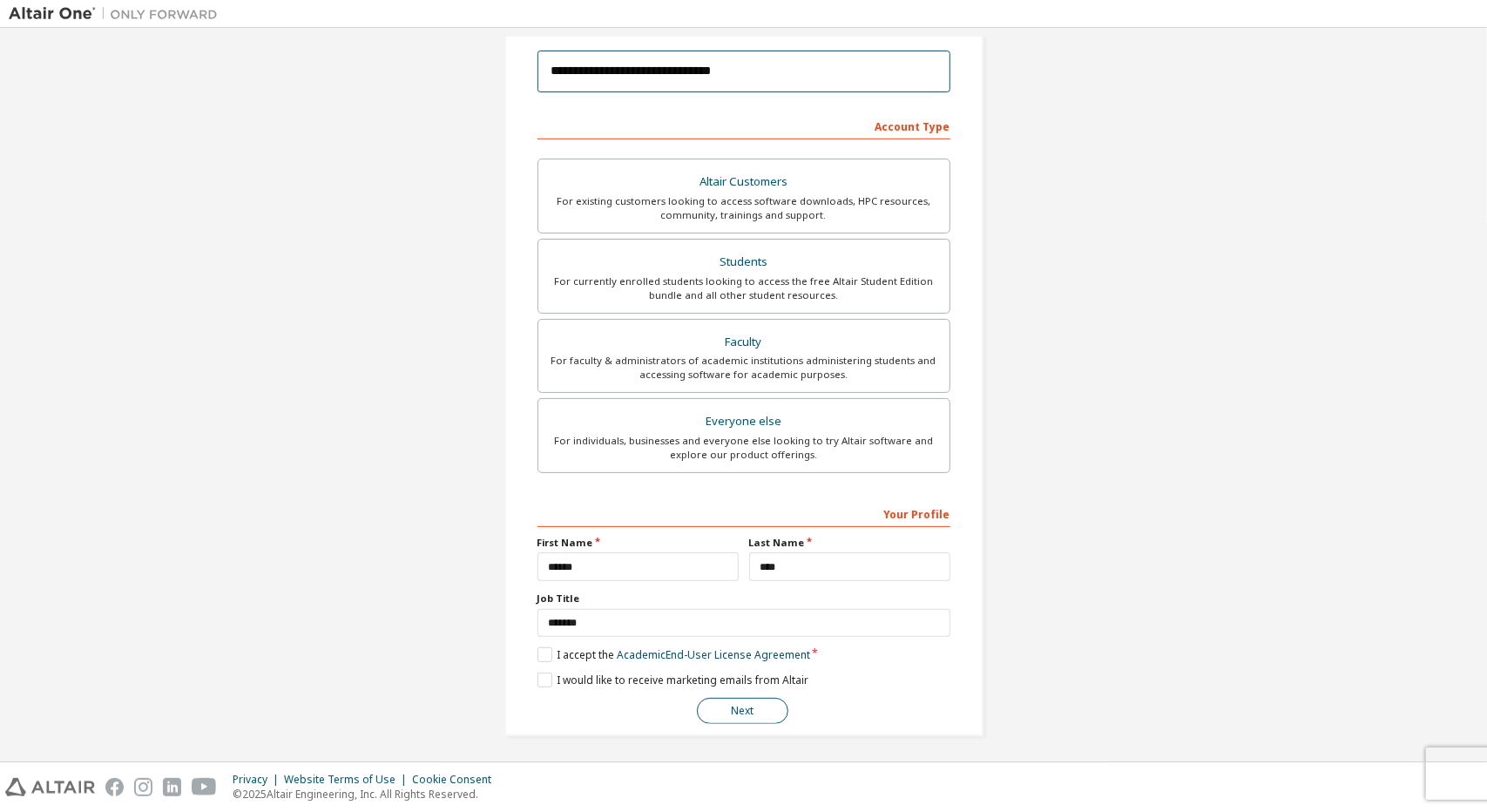
type input "**********"
click at [732, 698] on button "Next" at bounding box center [743, 710] width 92 height 26
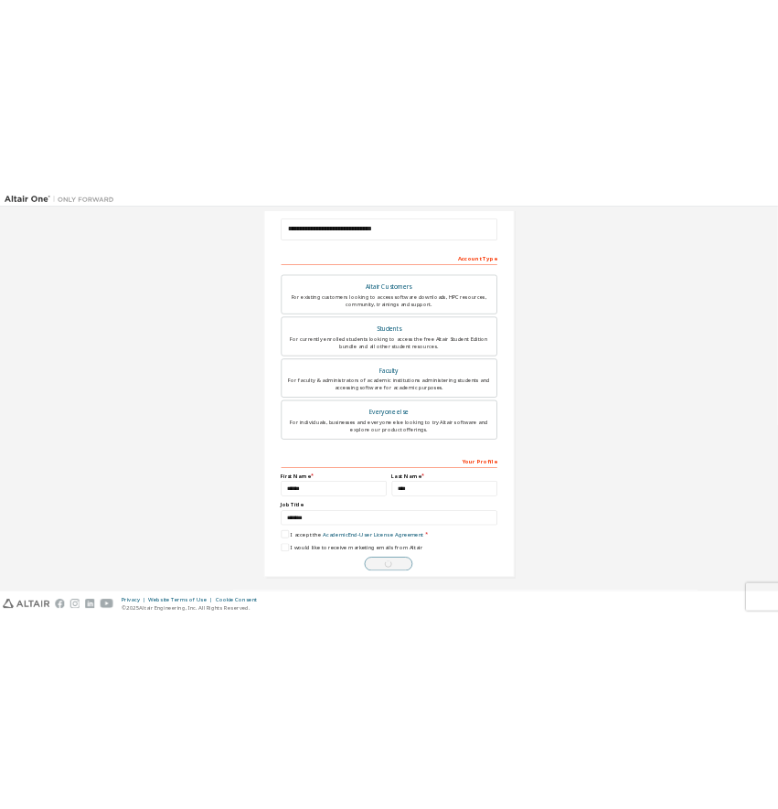
scroll to position [0, 0]
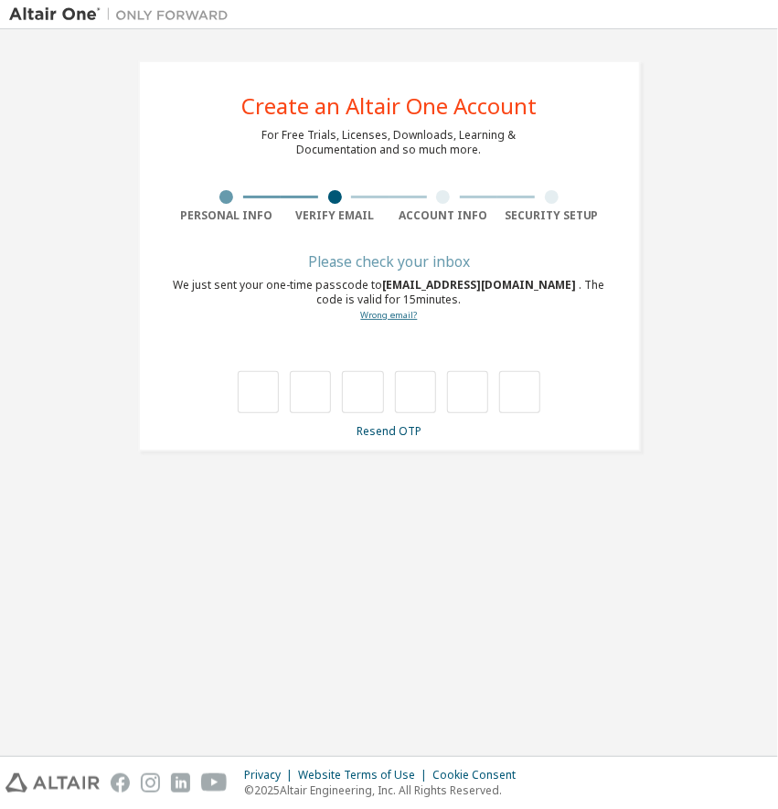
click at [390, 315] on link "Wrong email?" at bounding box center [389, 315] width 57 height 12
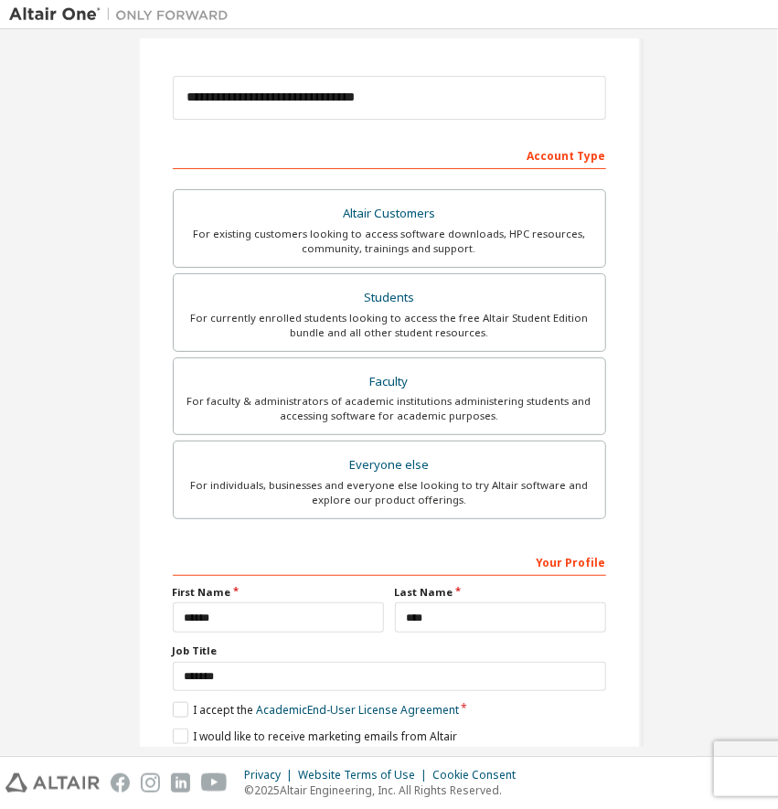
scroll to position [254, 0]
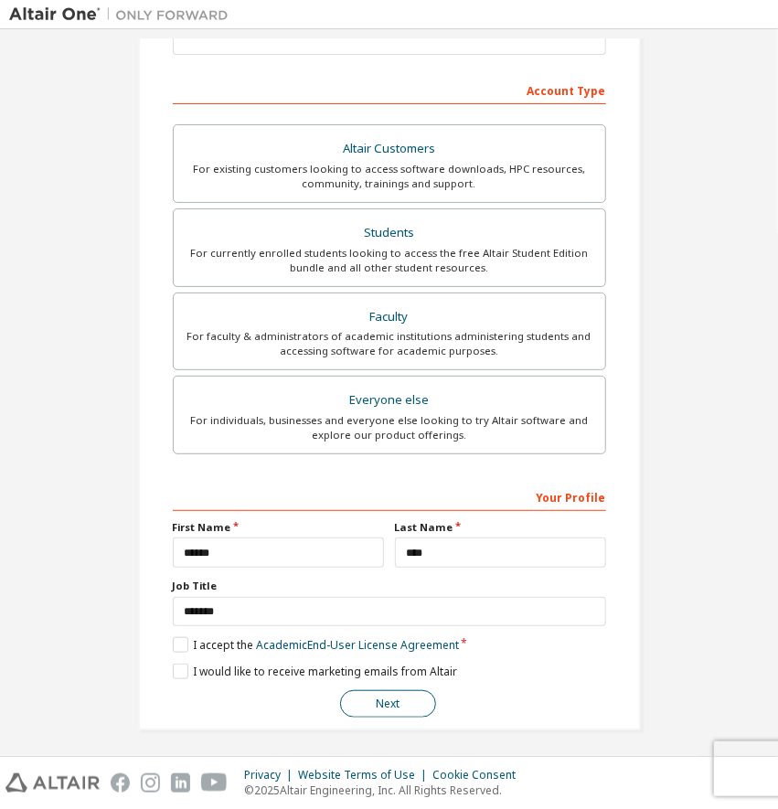
click at [382, 703] on button "Next" at bounding box center [388, 703] width 96 height 27
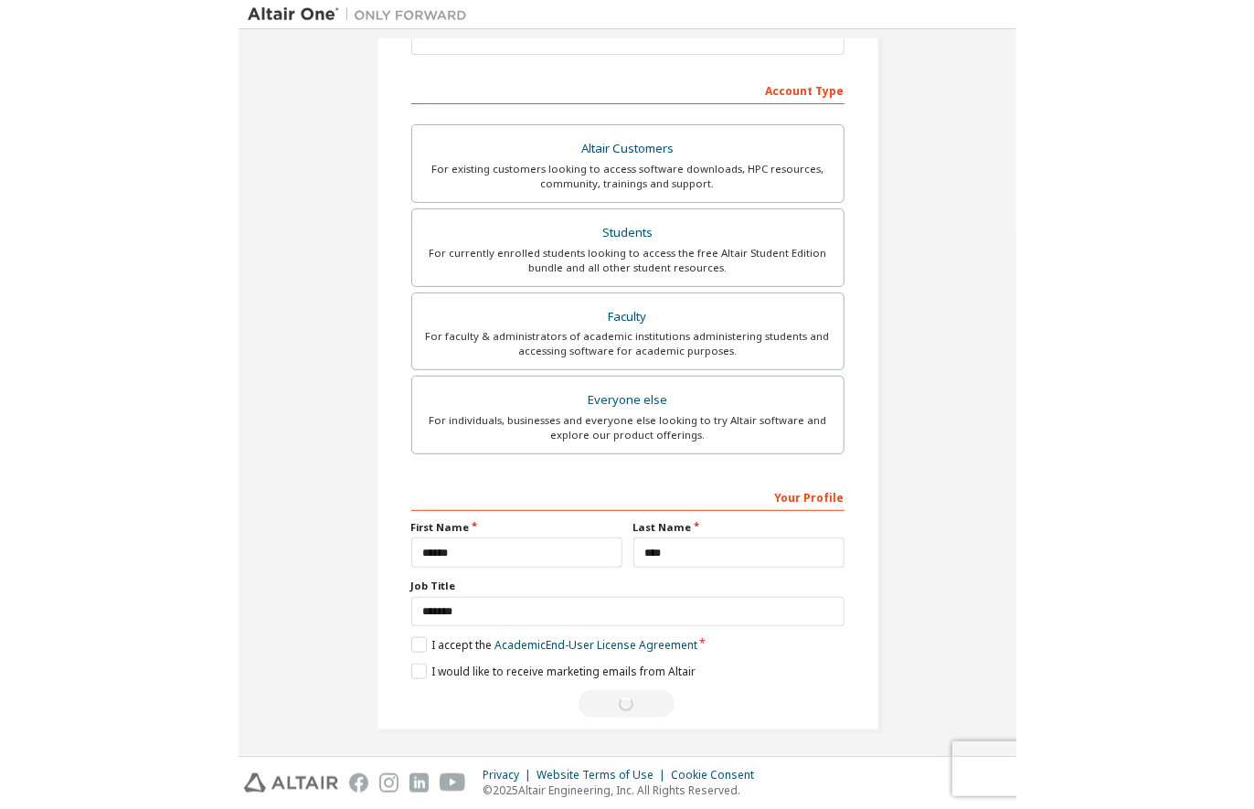
scroll to position [0, 0]
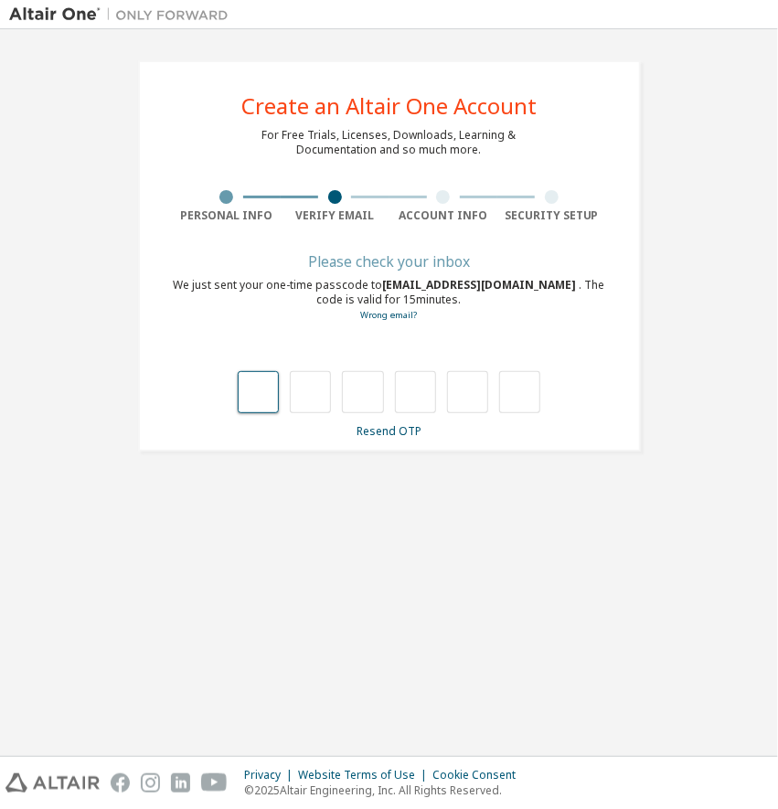
click at [260, 401] on input "text" at bounding box center [258, 392] width 41 height 42
type input "*"
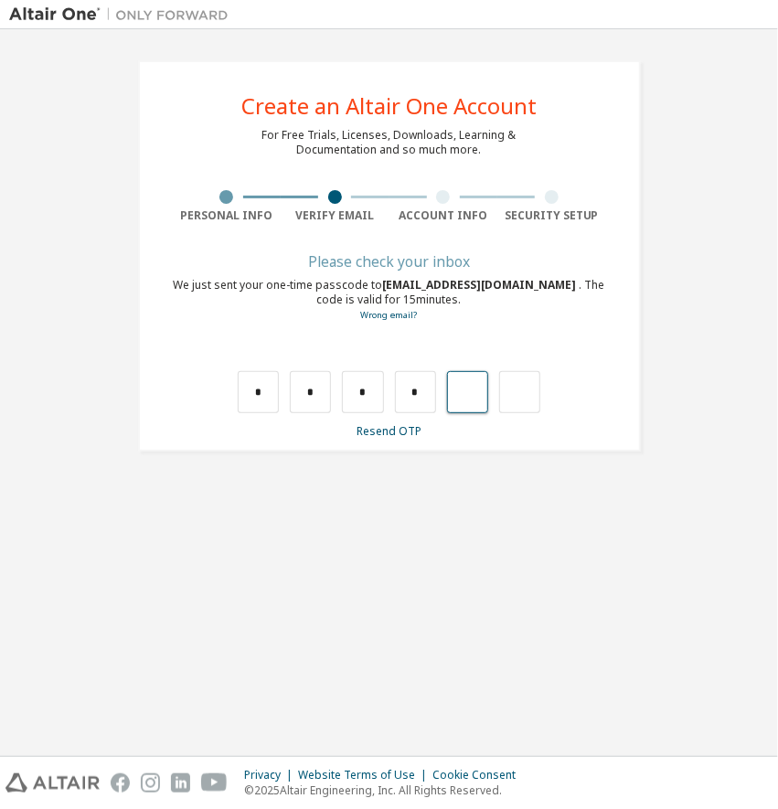
type input "*"
